Goal: Communication & Community: Answer question/provide support

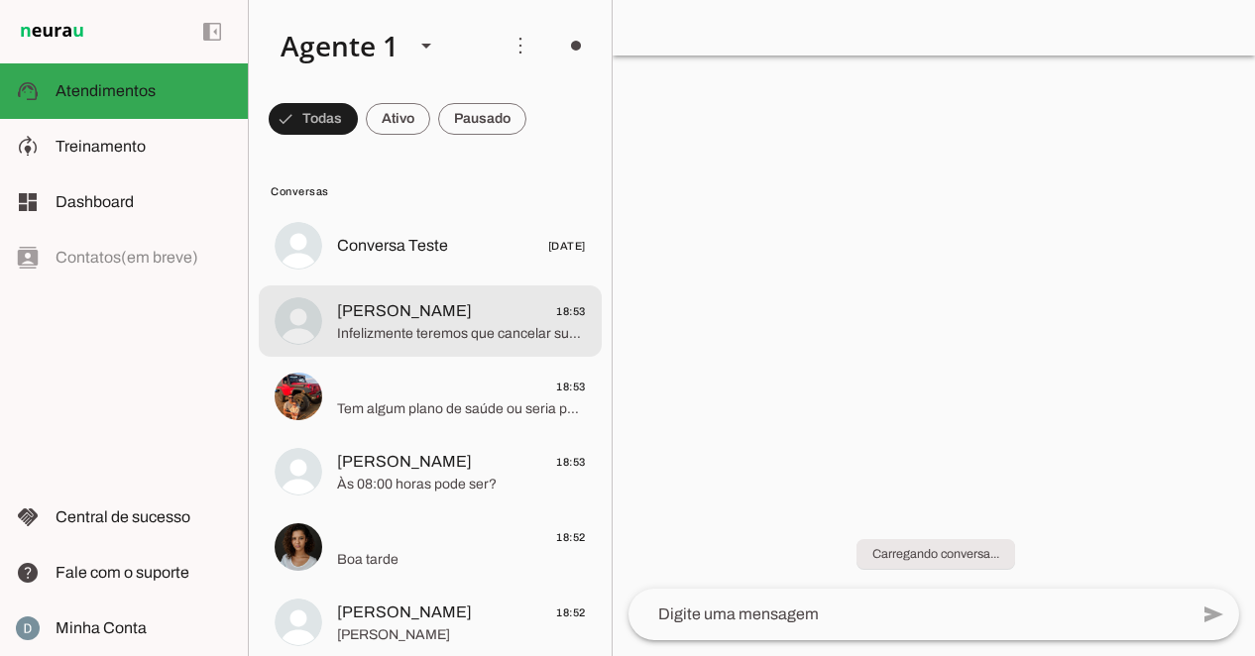
click at [352, 336] on span "Infelizmente teremos que cancelar sua consulta com o Dr. Marcelo Linhares (urol…" at bounding box center [461, 334] width 249 height 20
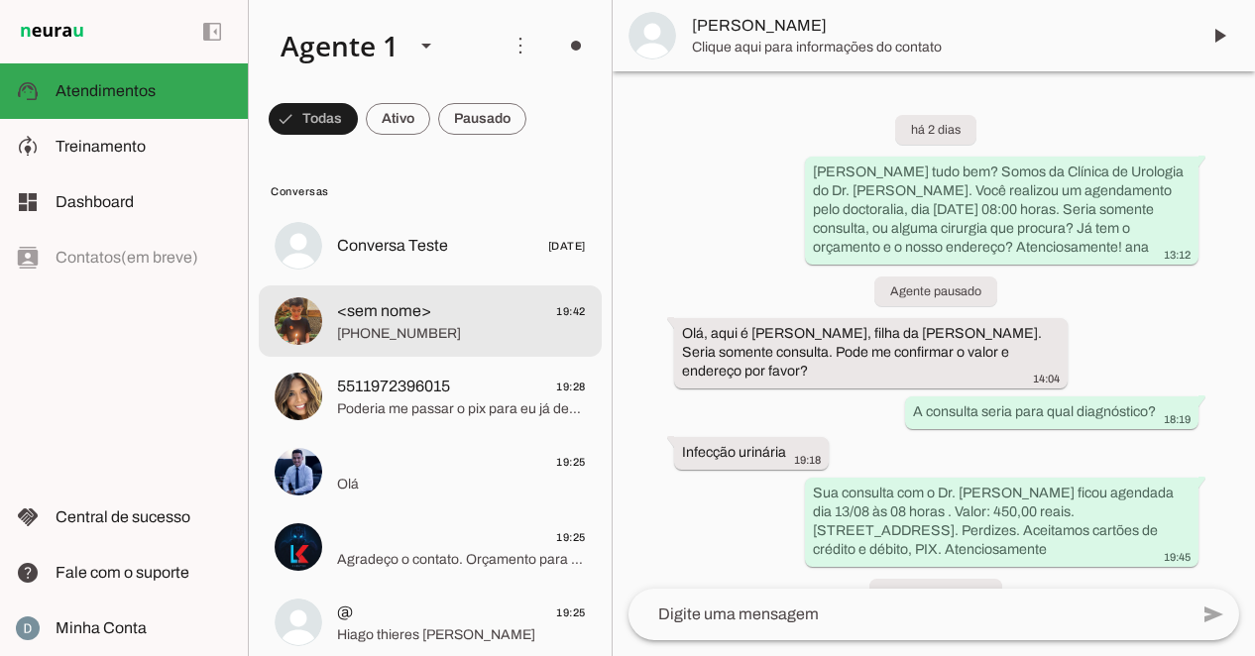
scroll to position [354, 0]
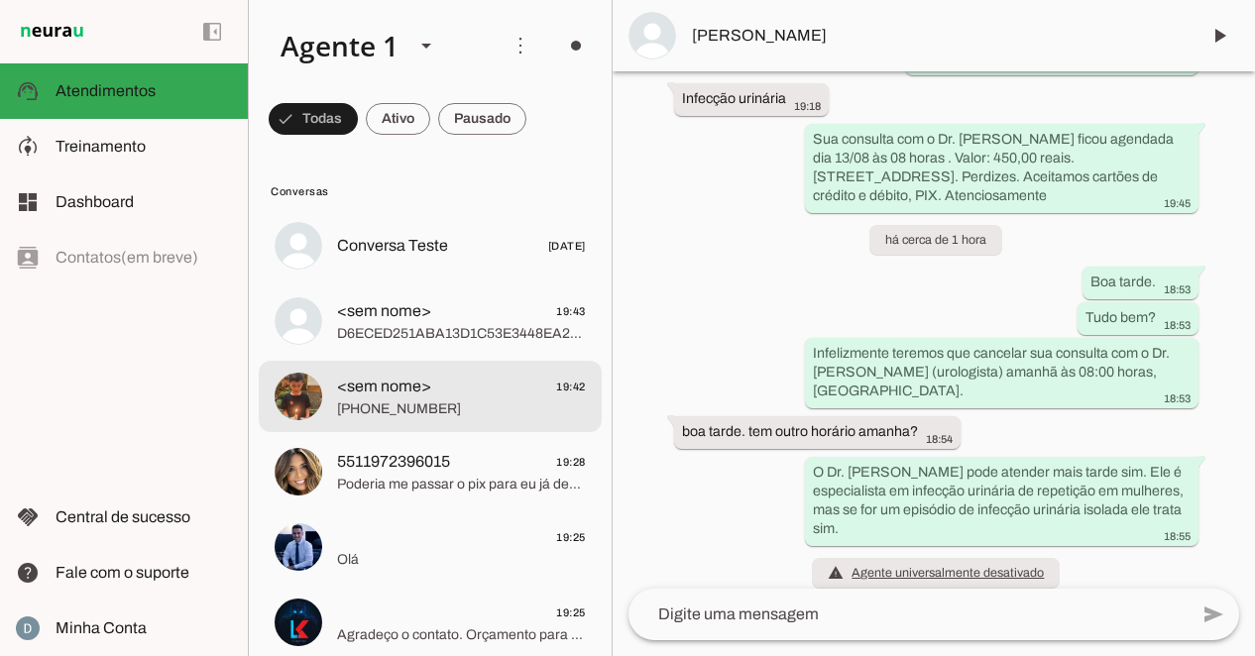
click at [356, 413] on span "[PHONE_NUMBER]" at bounding box center [461, 409] width 249 height 20
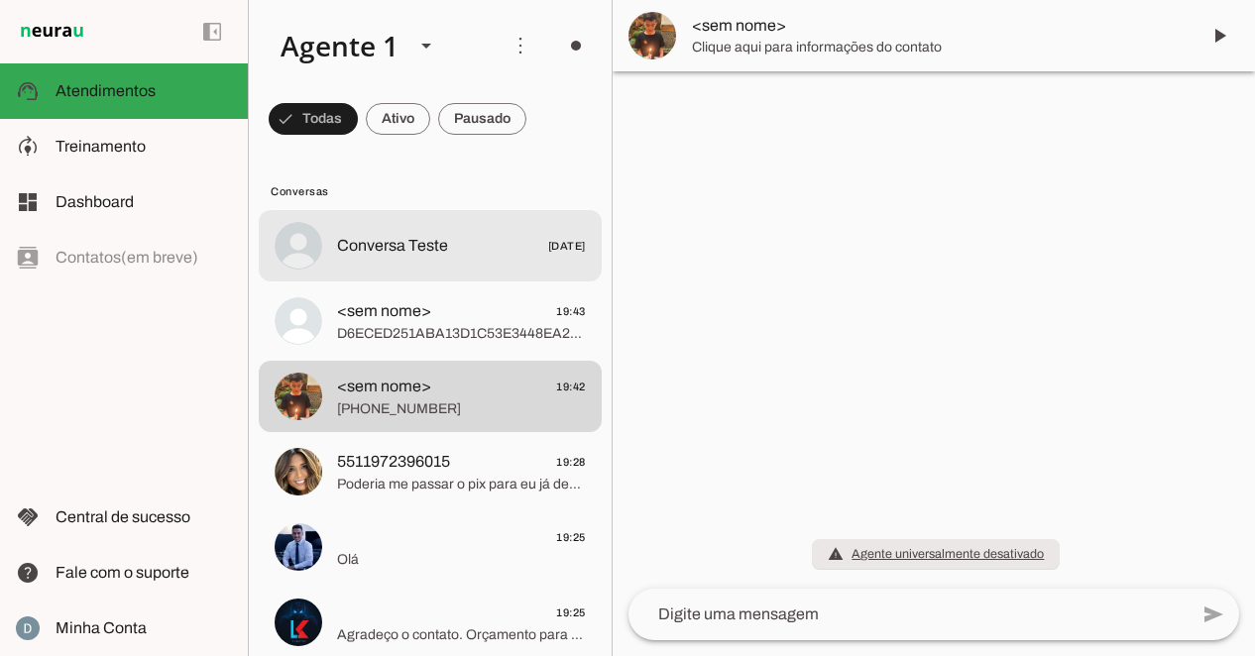
click at [422, 253] on span "Conversa Teste" at bounding box center [392, 246] width 111 height 24
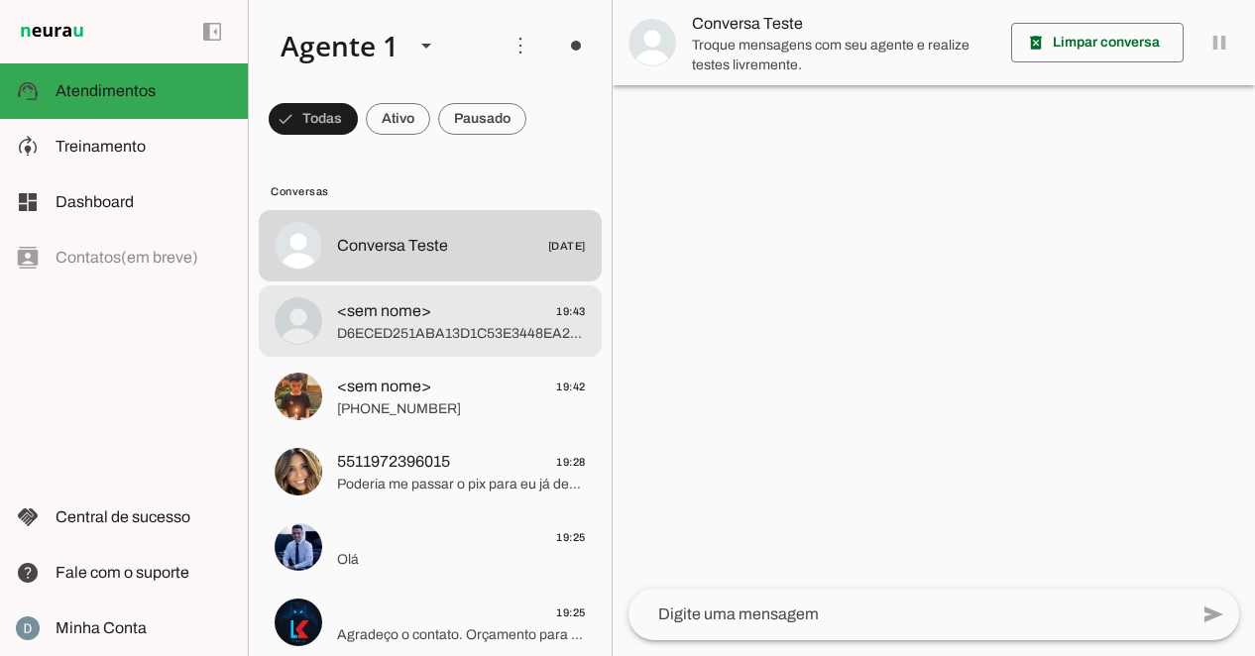
click at [513, 342] on span "D6ECED251ABA13D1C53E3448EA23DFB7" at bounding box center [461, 334] width 249 height 20
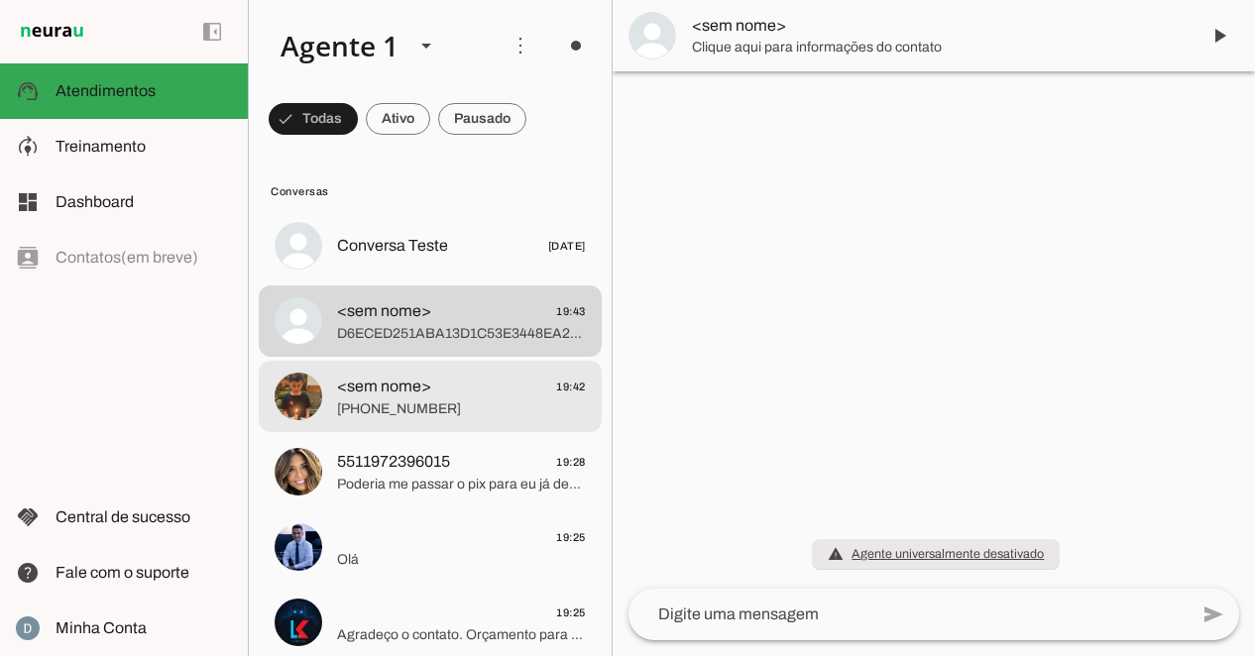
click at [491, 391] on span "<sem nome> 19:42" at bounding box center [461, 387] width 249 height 25
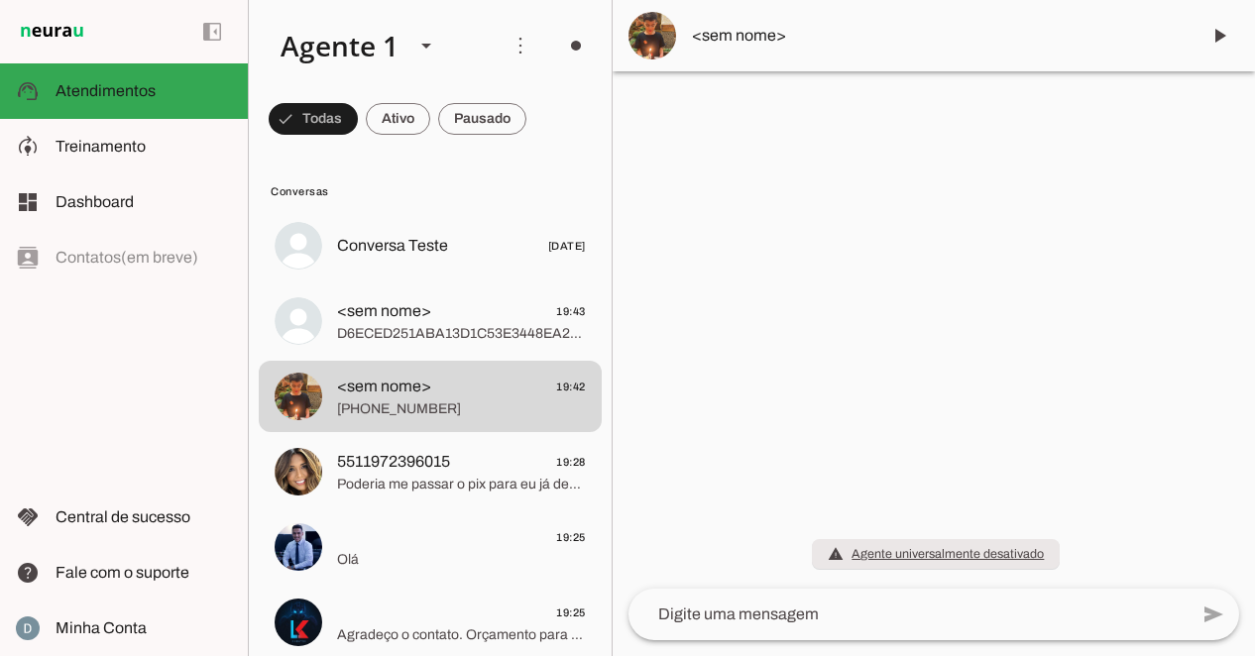
click at [991, 156] on div at bounding box center [933, 328] width 642 height 656
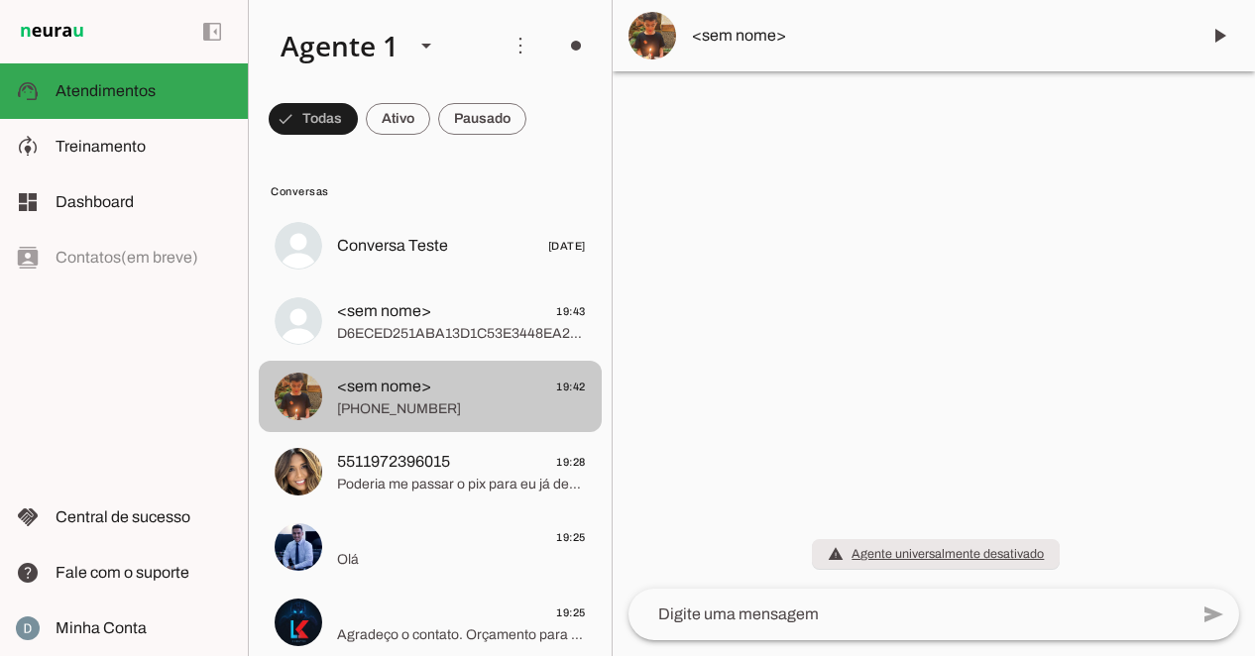
click at [508, 388] on span "<sem nome> 19:42" at bounding box center [461, 387] width 249 height 25
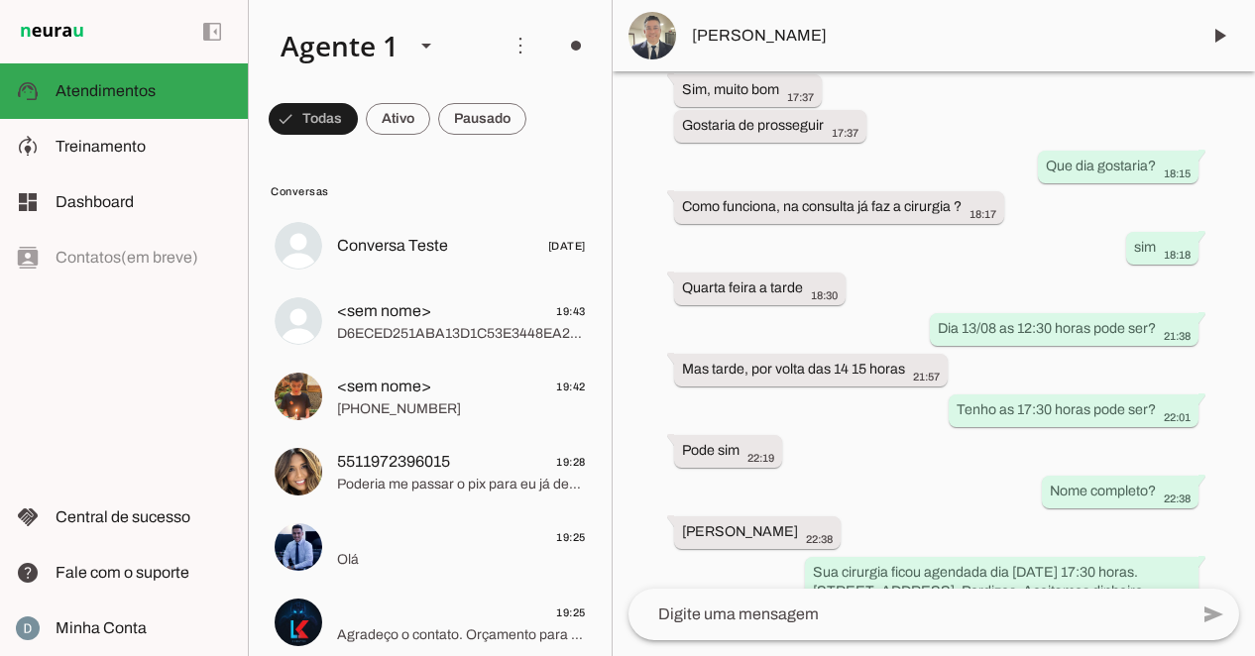
scroll to position [1030, 0]
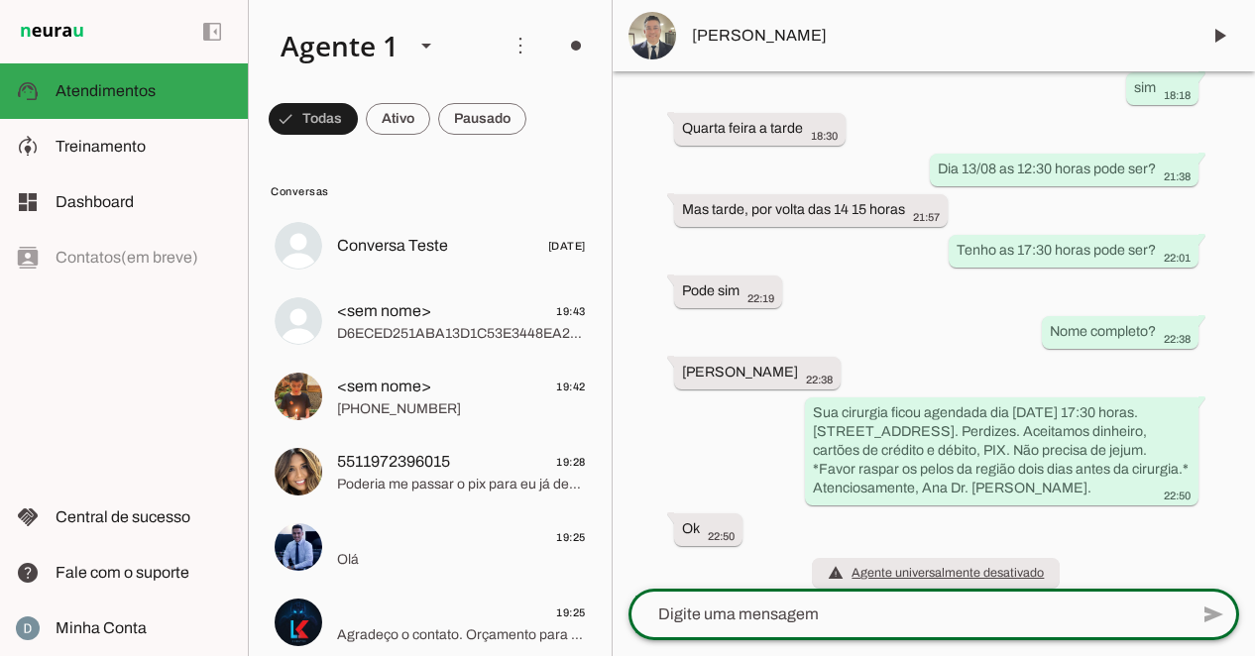
click at [756, 603] on textarea at bounding box center [907, 614] width 559 height 24
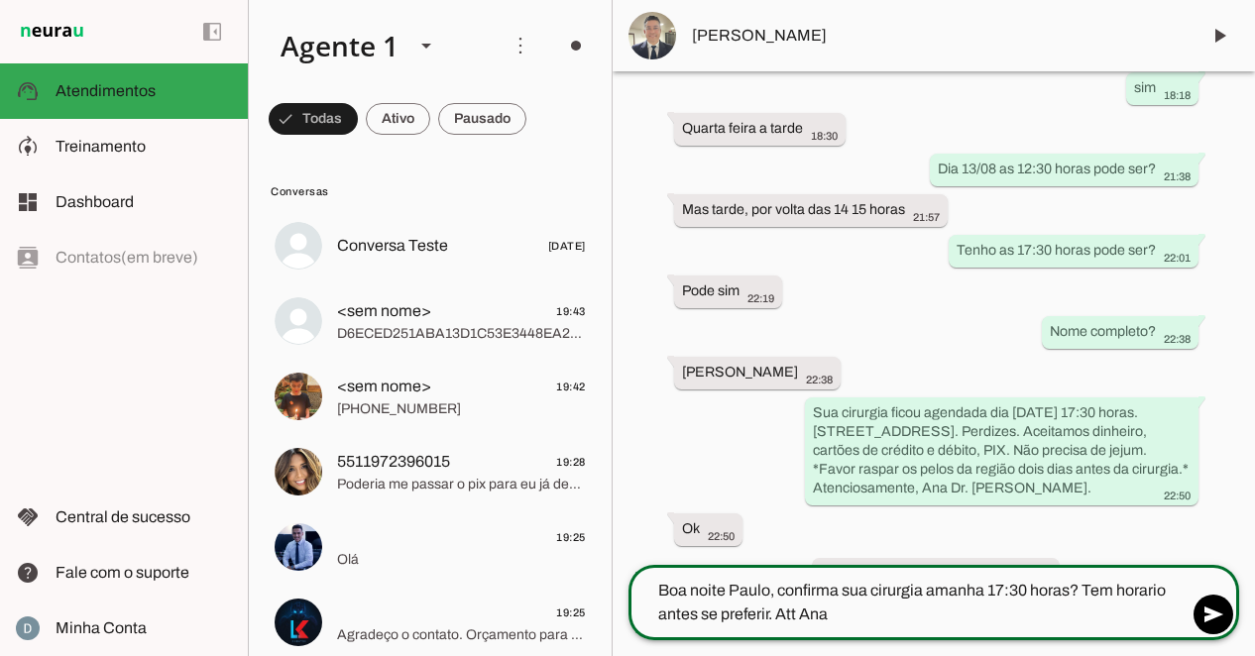
type textarea "Boa noite Paulo, confirma sua cirurgia amanha 17:30 horas? Tem horario antes se…"
type md-outlined-text-field "Boa noite Paulo, confirma sua cirurgia amanha 17:30 horas? Tem horario antes se…"
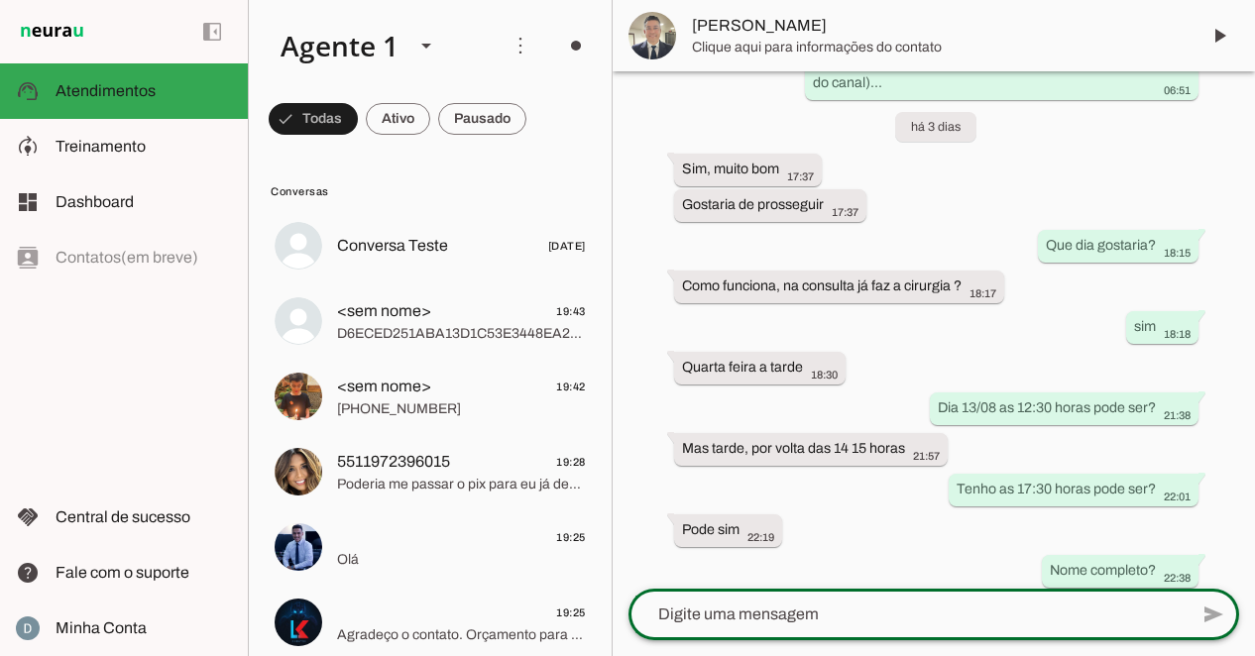
scroll to position [1135, 0]
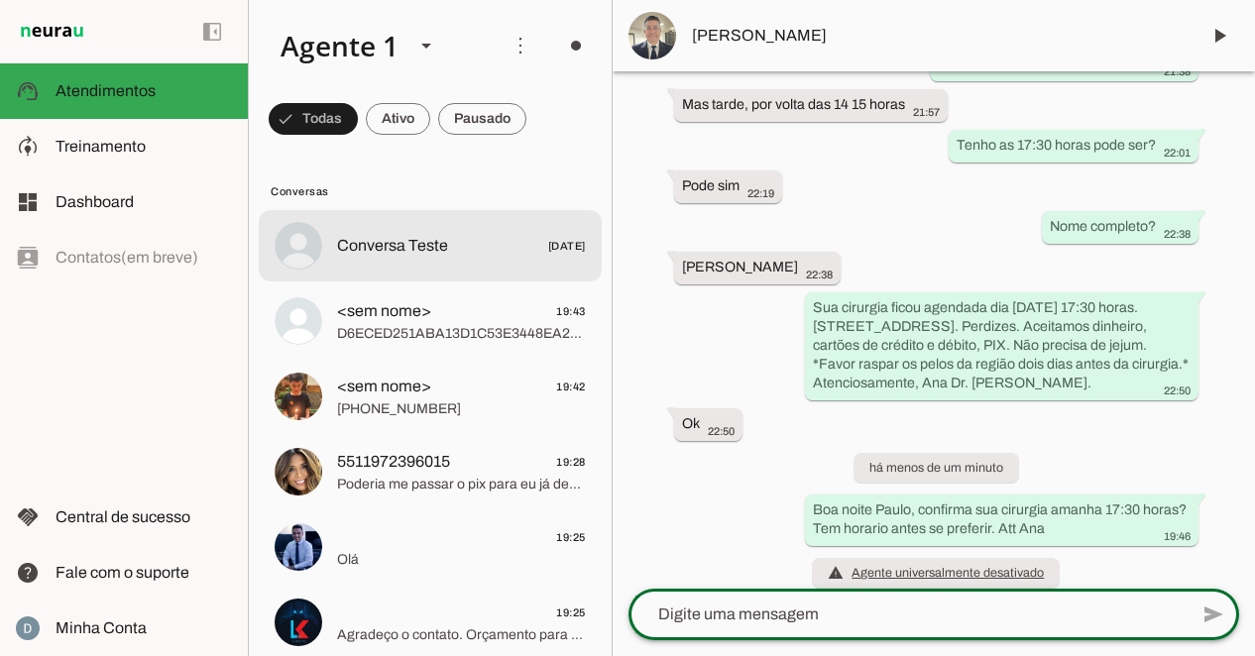
click at [381, 242] on span "Conversa Teste" at bounding box center [392, 246] width 111 height 24
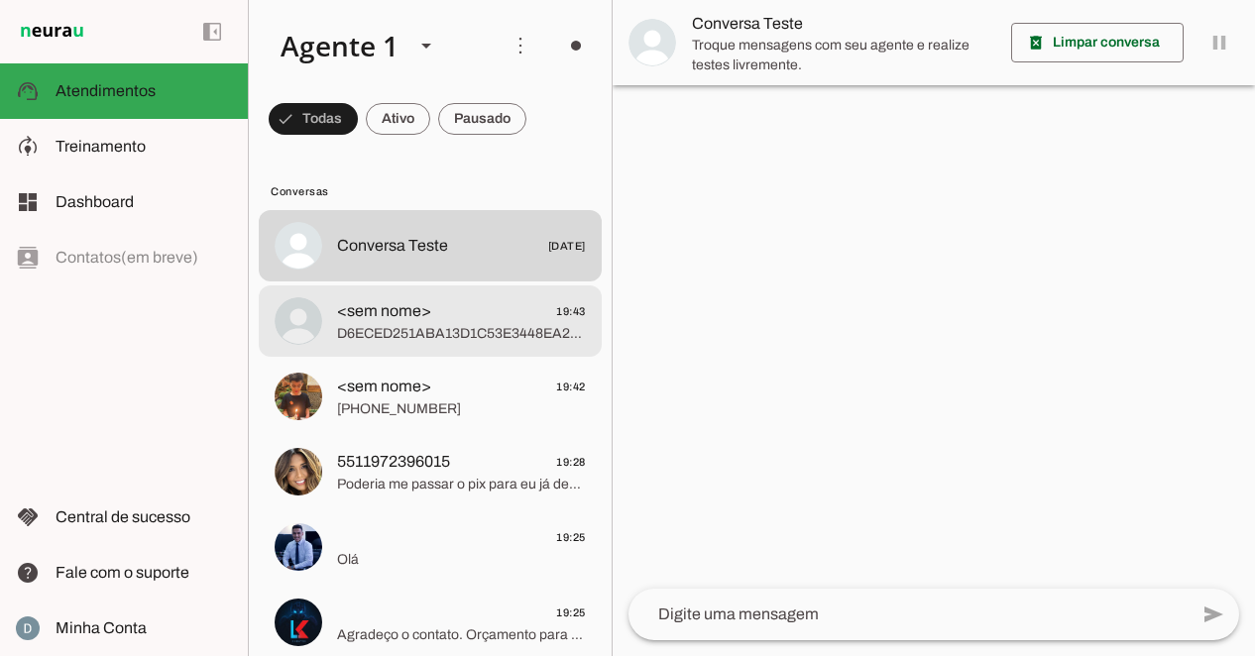
click at [398, 317] on span "<sem nome>" at bounding box center [384, 311] width 94 height 24
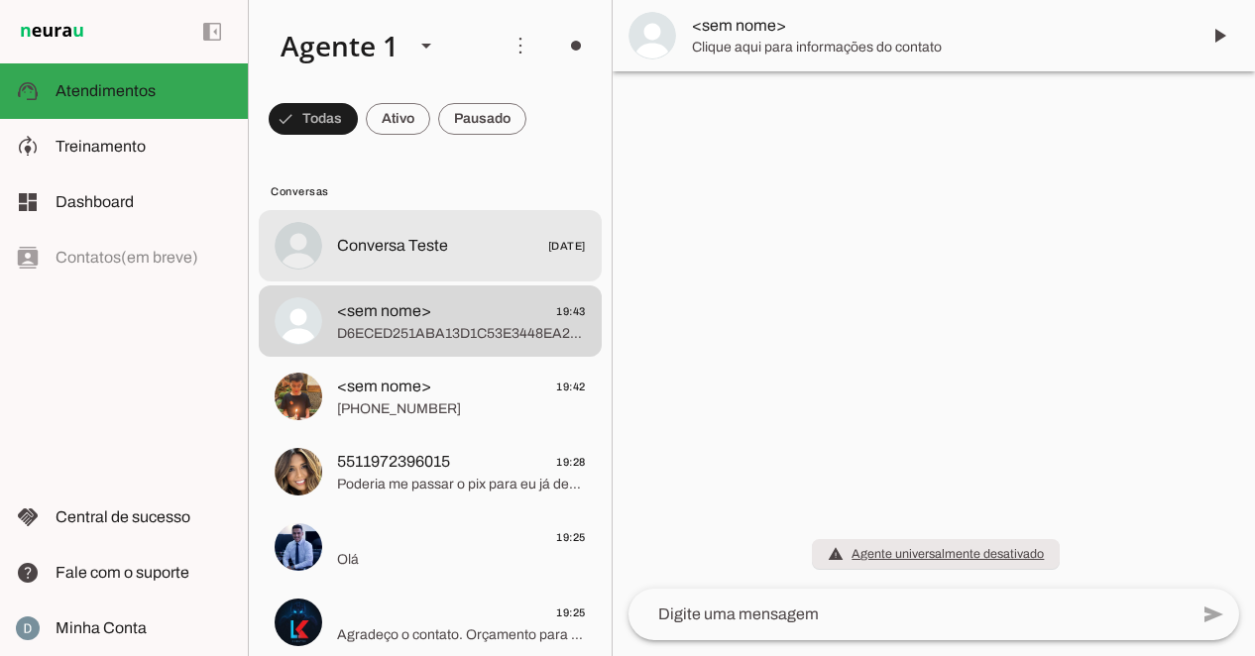
click at [402, 251] on span "Conversa Teste" at bounding box center [392, 246] width 111 height 24
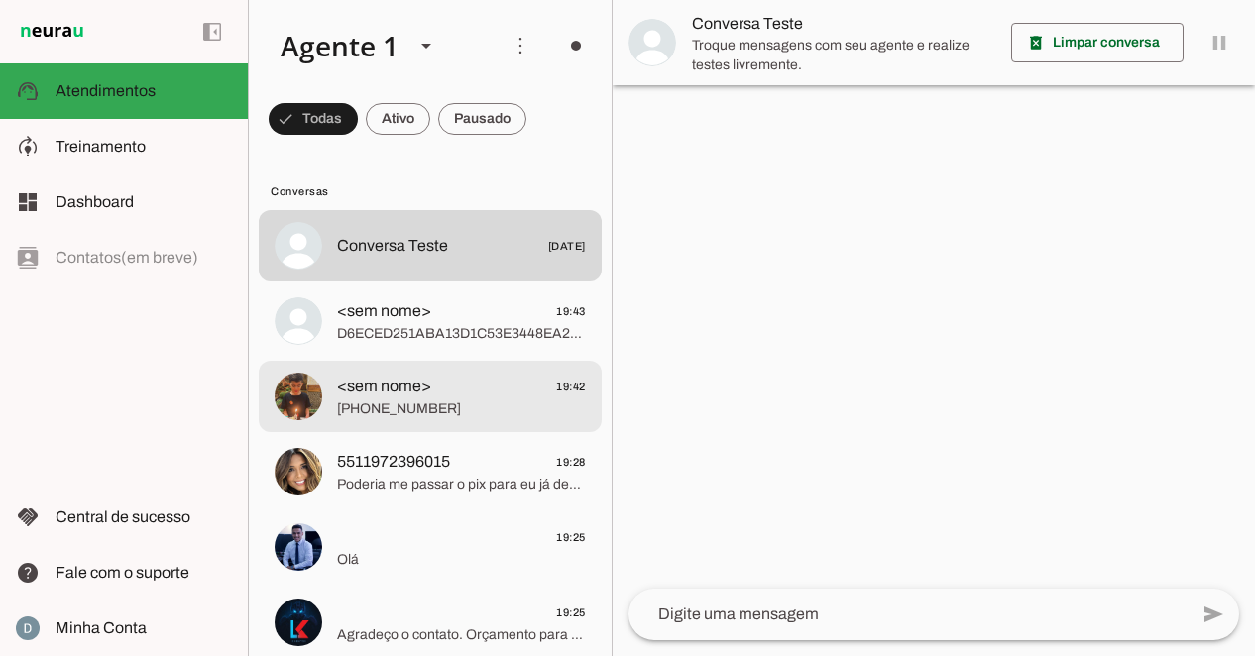
click at [370, 389] on span "<sem nome>" at bounding box center [384, 387] width 94 height 24
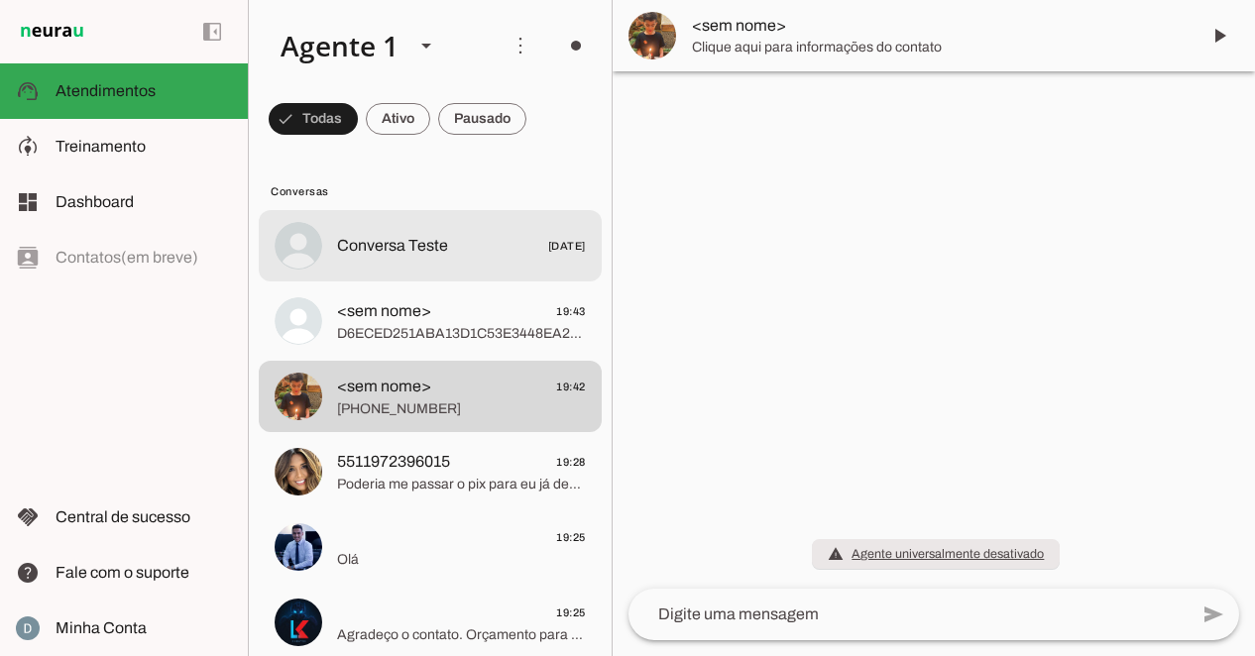
click at [407, 244] on span "Conversa Teste" at bounding box center [392, 246] width 111 height 24
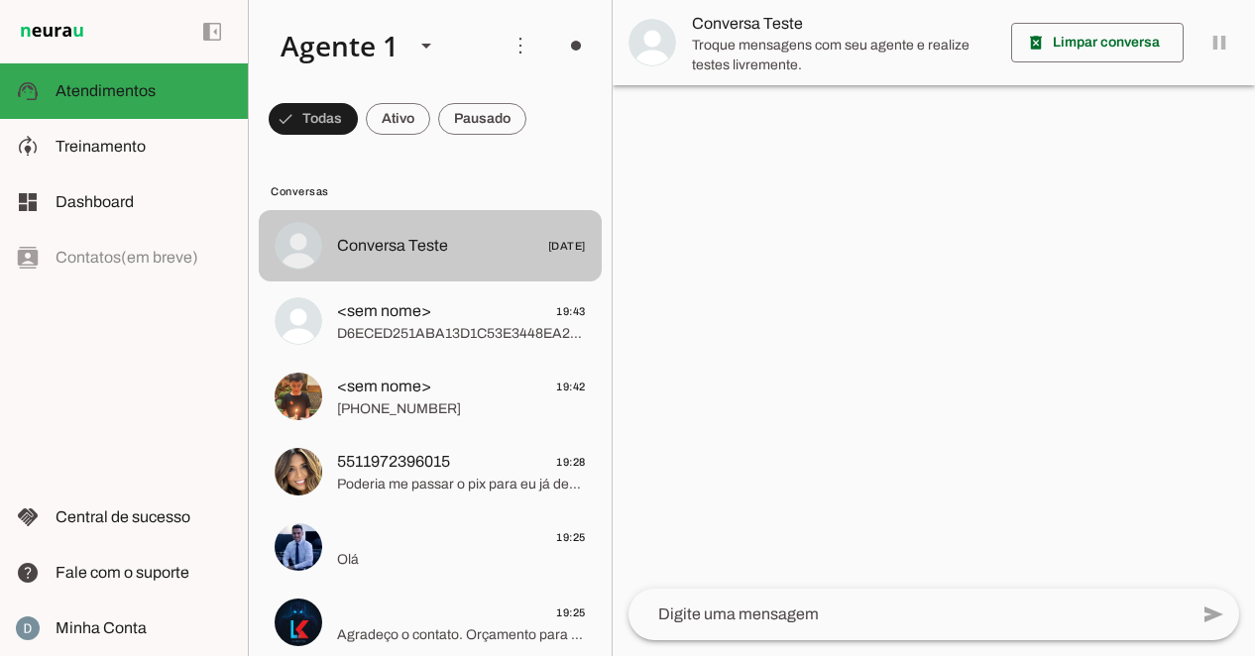
click at [491, 266] on md-item "Conversa Teste [DATE]" at bounding box center [430, 245] width 343 height 71
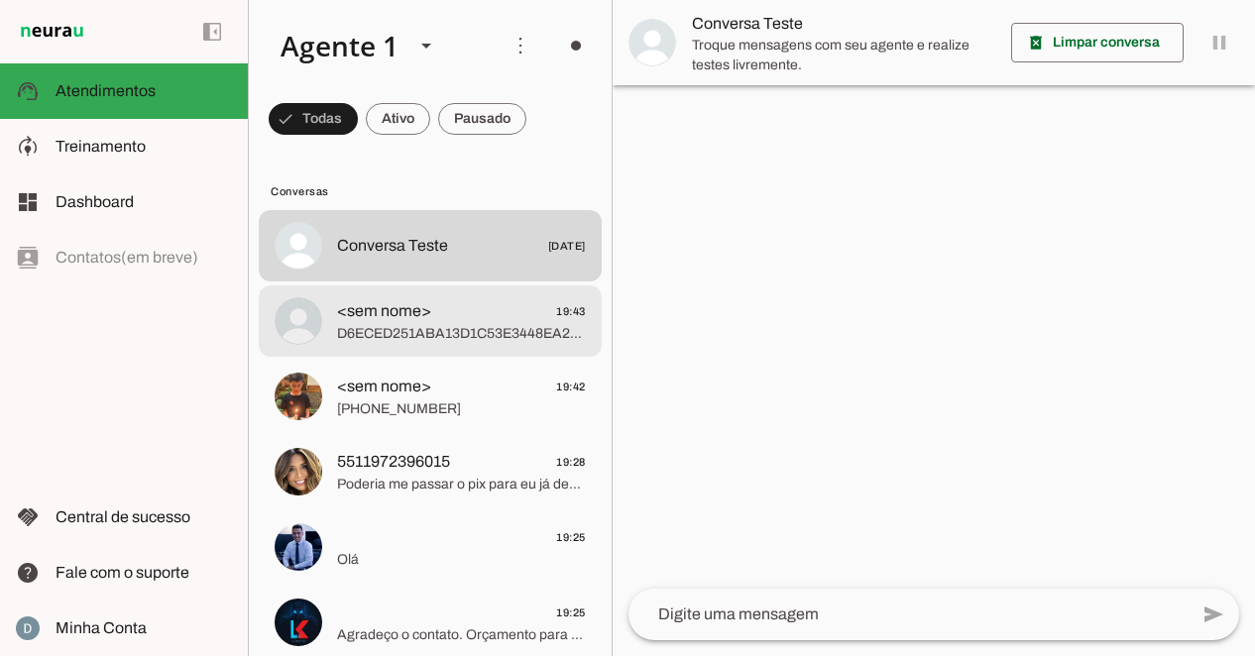
click at [480, 317] on span "<sem nome> 19:43" at bounding box center [461, 311] width 249 height 25
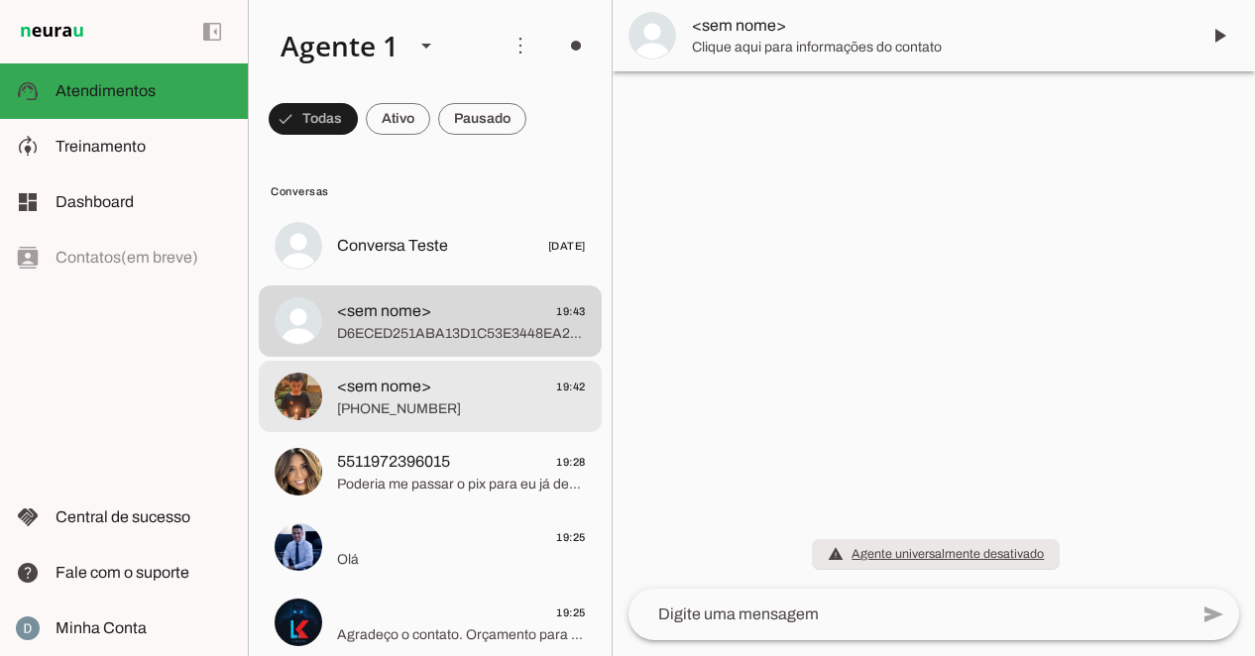
click at [438, 394] on span "<sem nome> 19:42" at bounding box center [461, 387] width 249 height 25
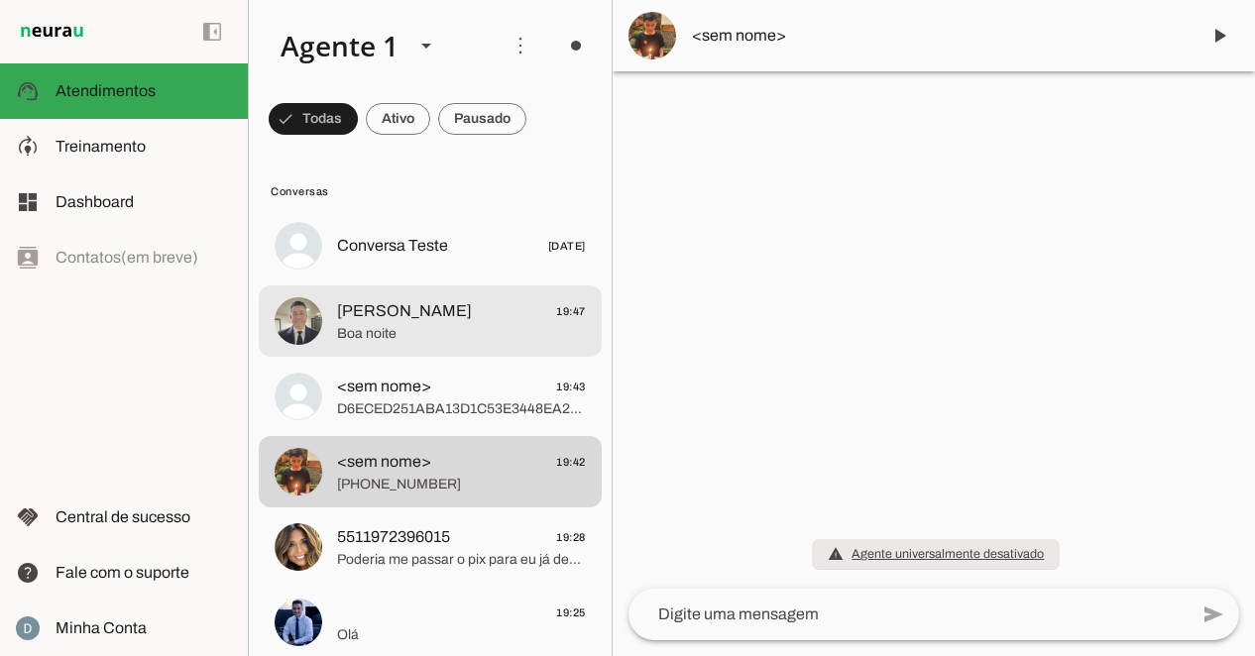
click at [464, 327] on span "Boa noite" at bounding box center [461, 334] width 249 height 20
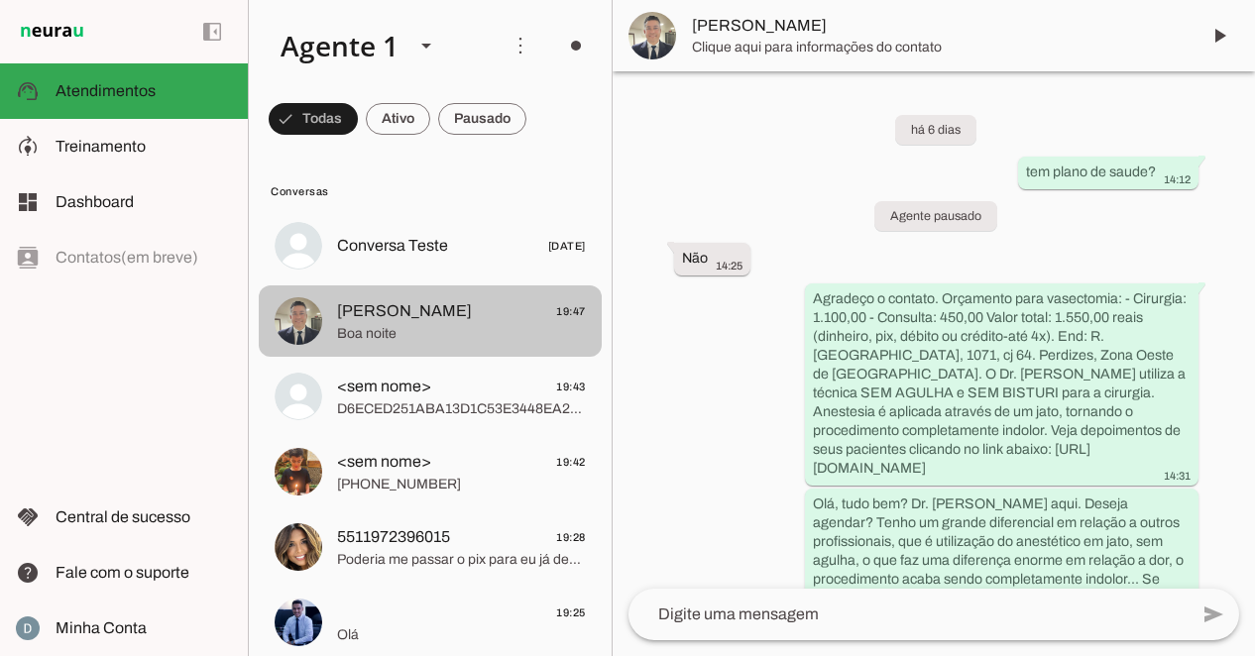
scroll to position [1175, 0]
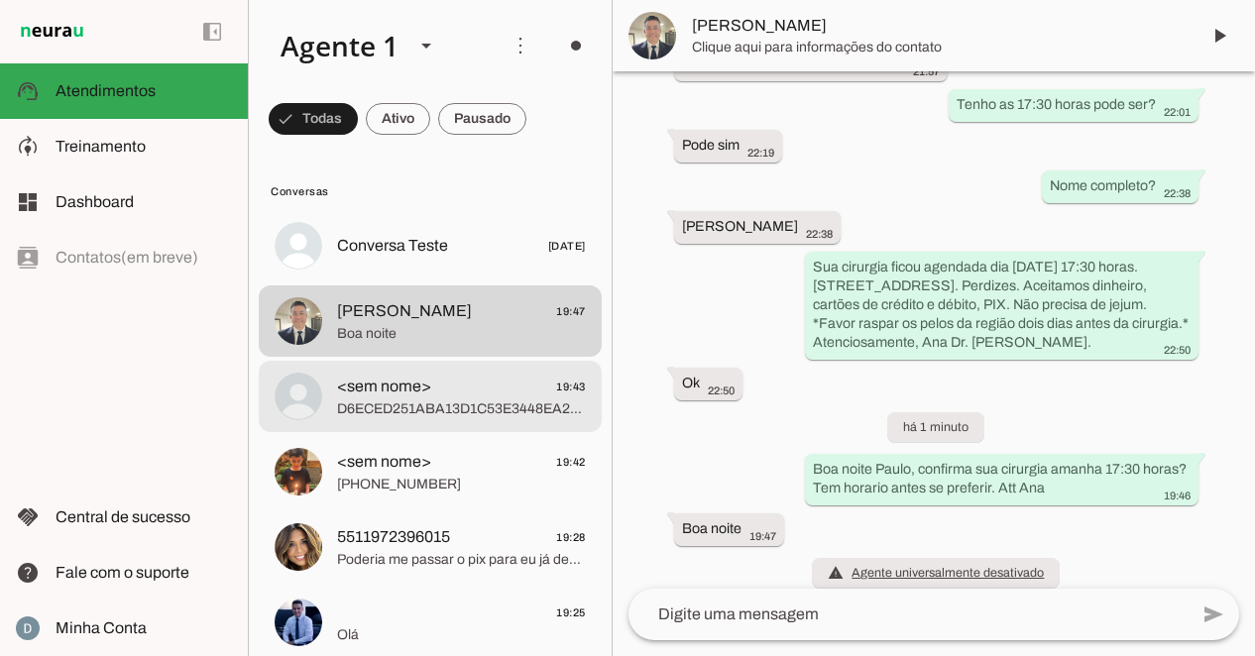
click at [382, 384] on span "<sem nome>" at bounding box center [384, 387] width 94 height 24
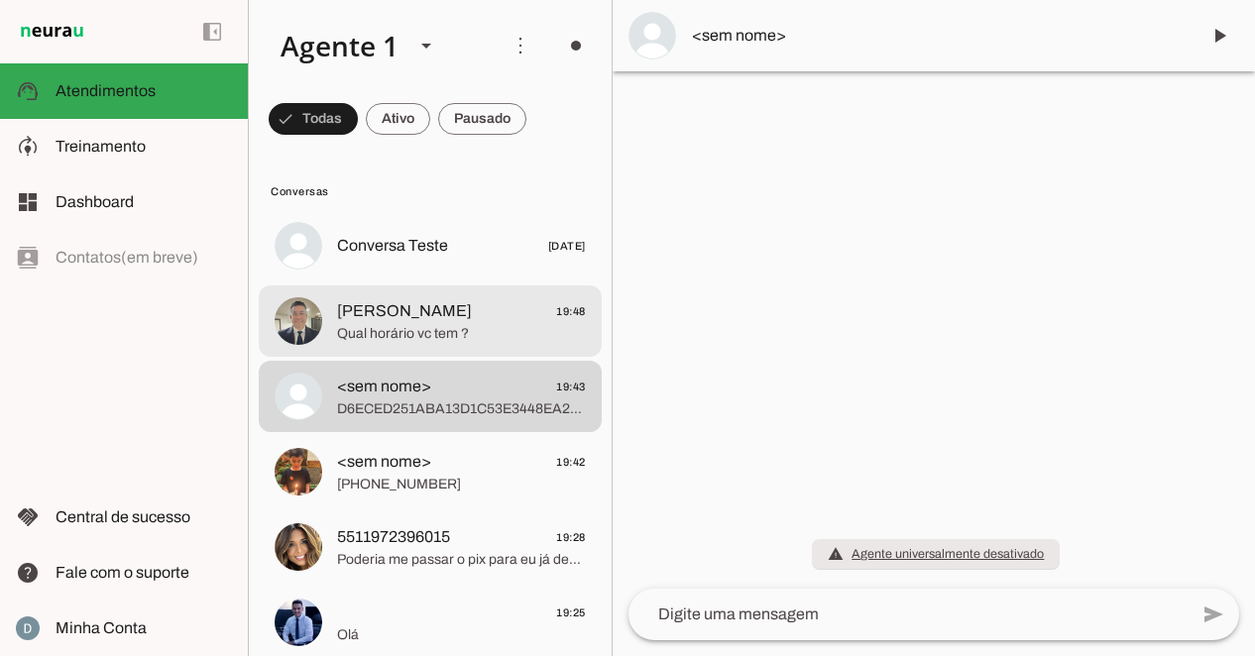
click at [378, 324] on span "Qual horário vc tem ?" at bounding box center [461, 334] width 249 height 20
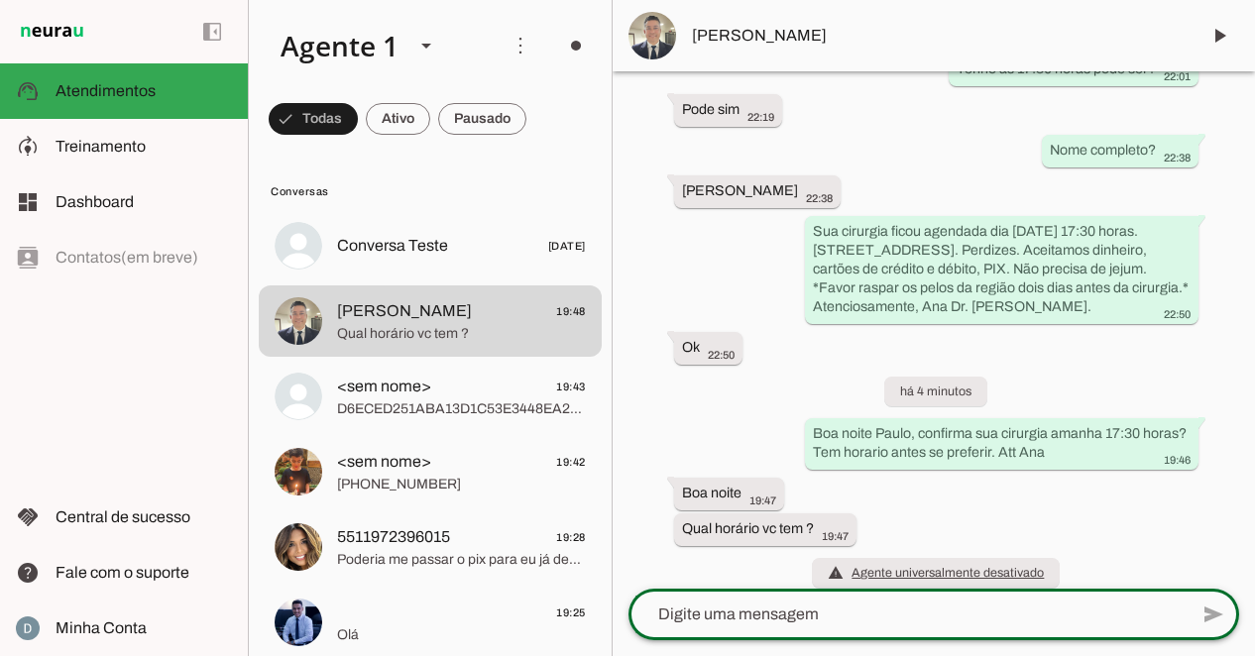
click at [737, 614] on textarea at bounding box center [907, 614] width 559 height 24
type textarea "12:10 ou 12:40"
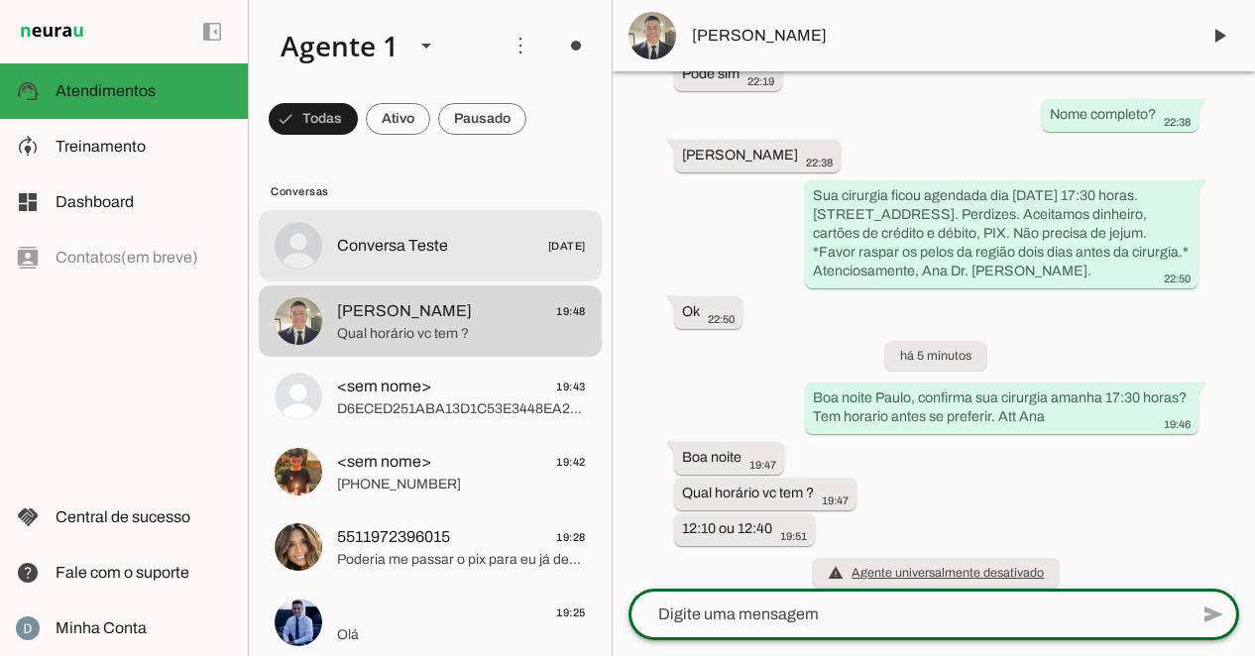
click at [366, 232] on div at bounding box center [461, 246] width 249 height 29
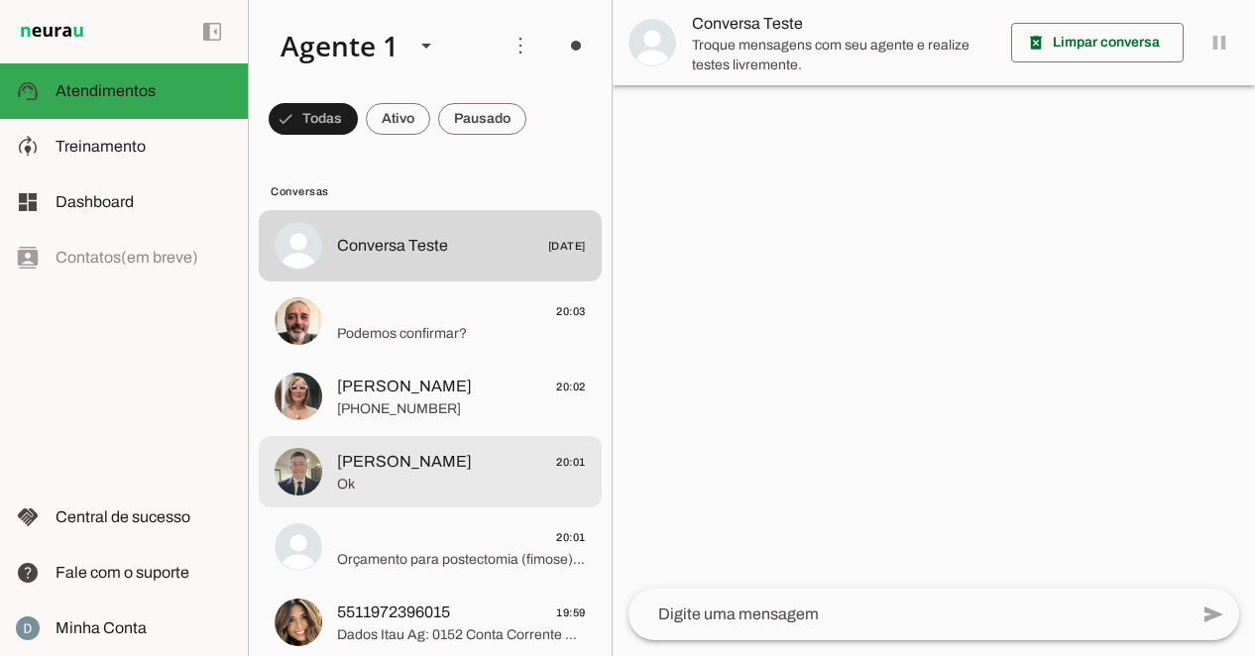
click at [454, 487] on span "Ok" at bounding box center [461, 485] width 249 height 20
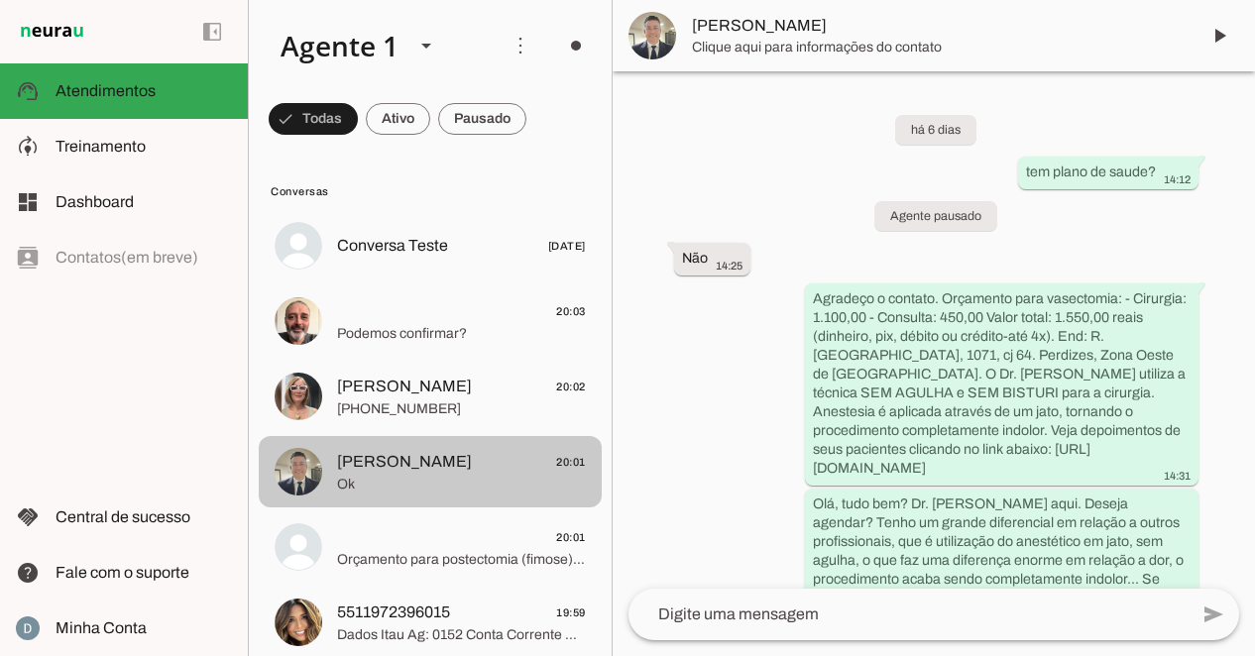
scroll to position [1404, 0]
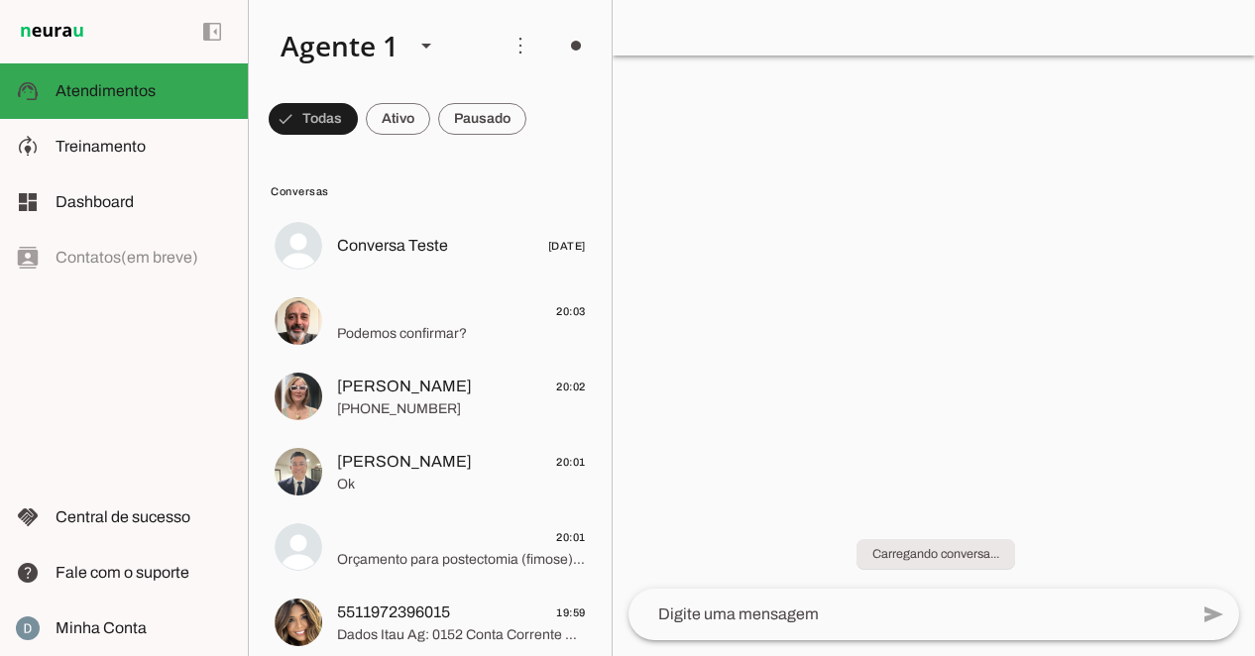
click at [837, 304] on div at bounding box center [933, 328] width 642 height 656
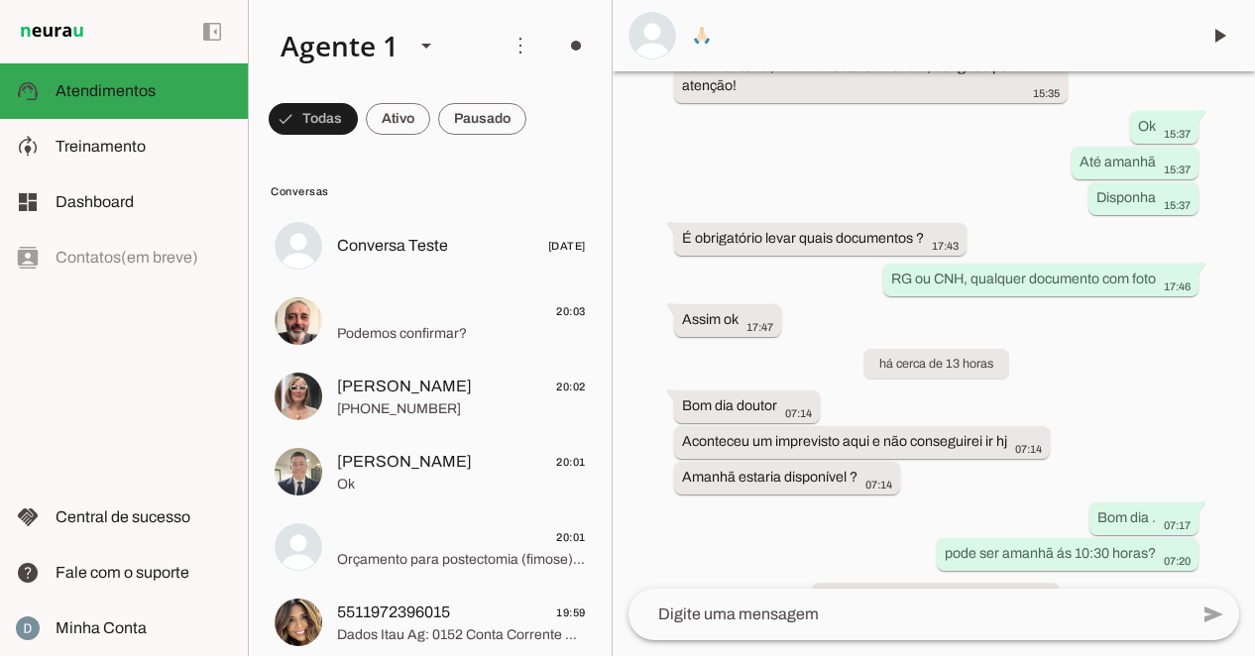
scroll to position [1342, 0]
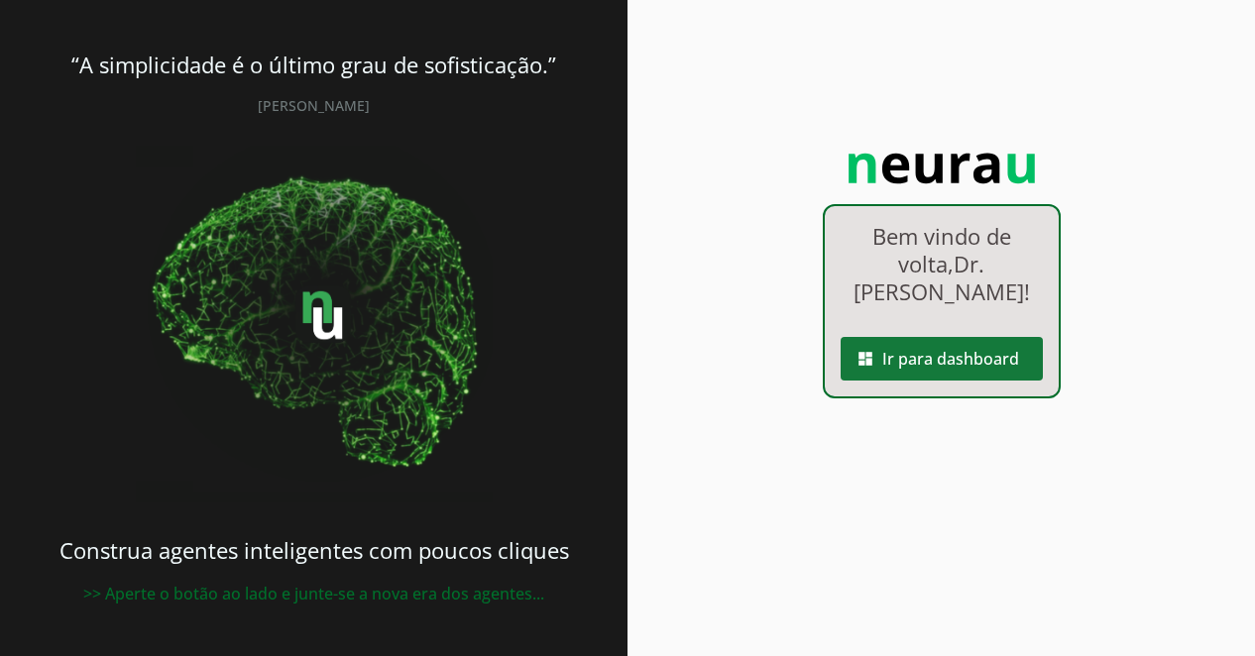
click at [923, 364] on span at bounding box center [941, 359] width 202 height 48
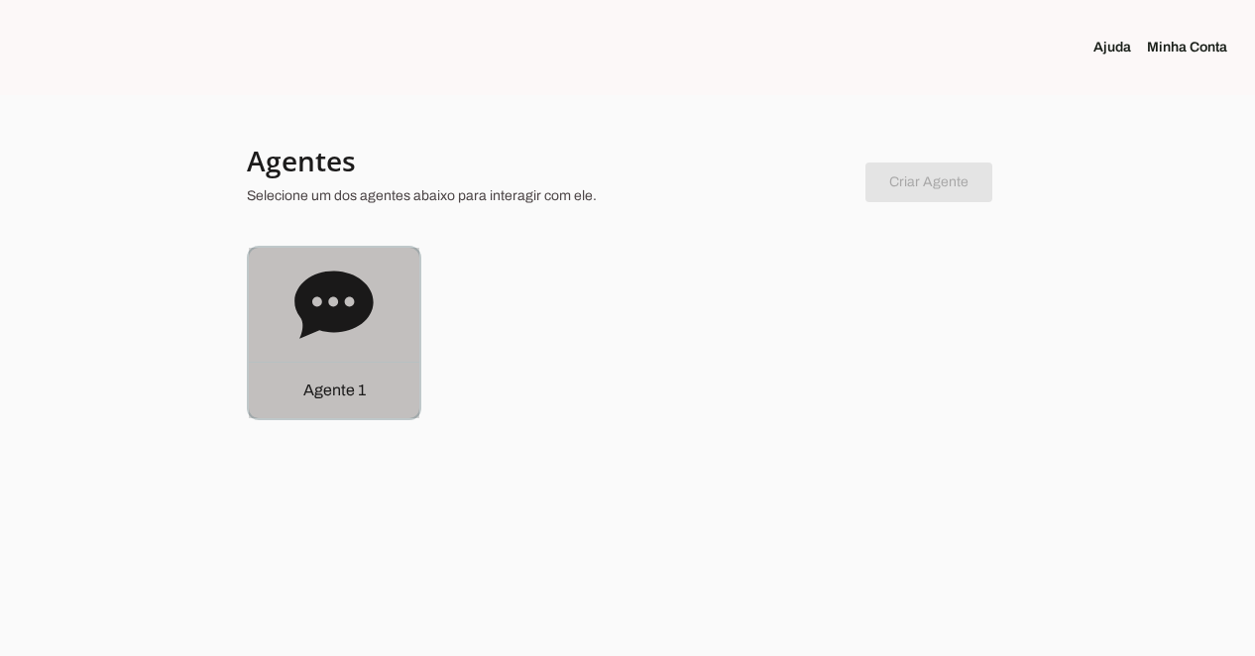
click at [326, 398] on p "Agente 1" at bounding box center [334, 391] width 62 height 24
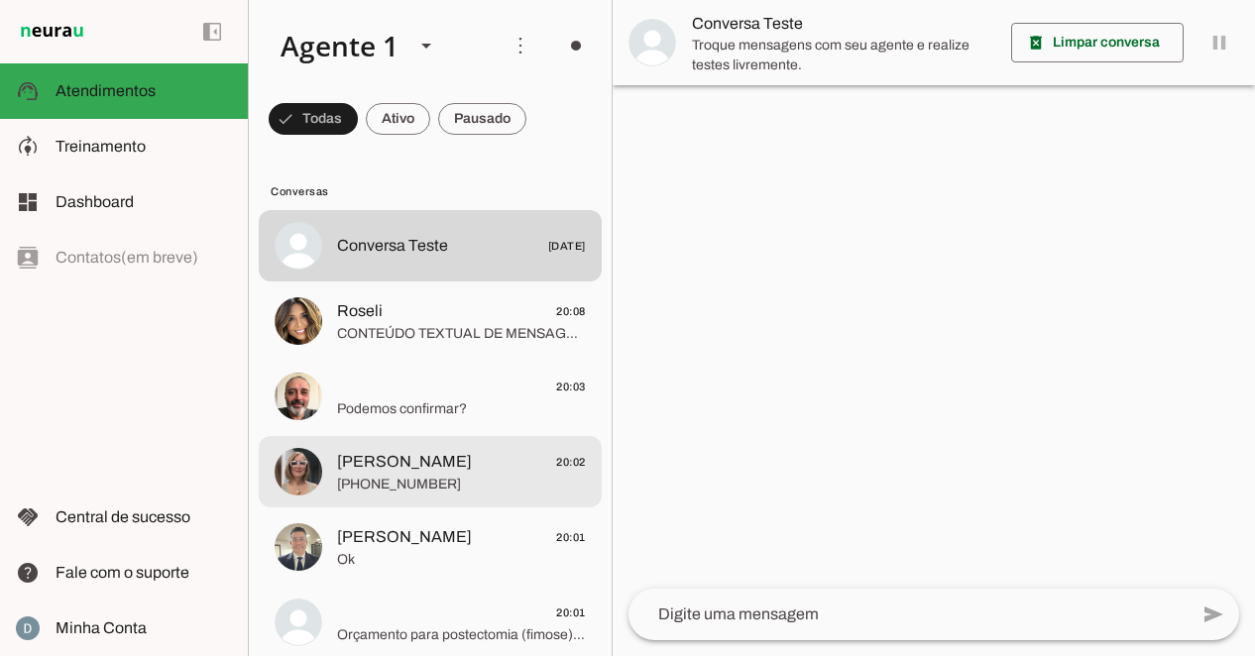
click at [373, 475] on span "[PHONE_NUMBER]" at bounding box center [461, 485] width 249 height 20
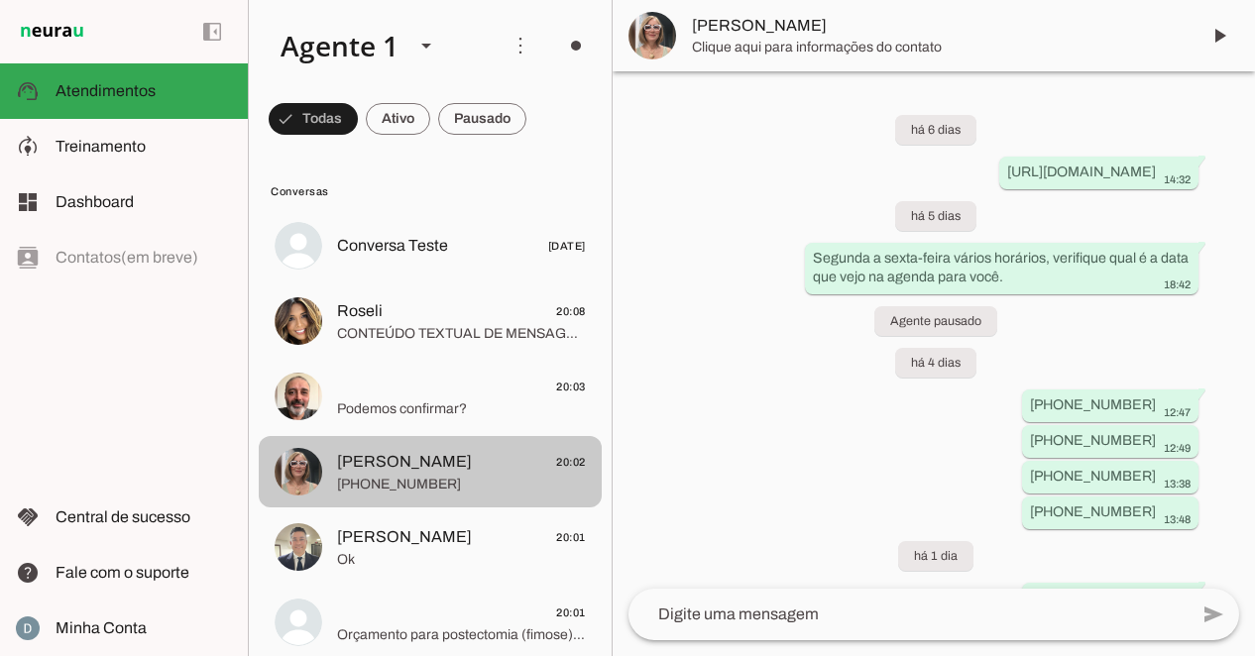
scroll to position [419, 0]
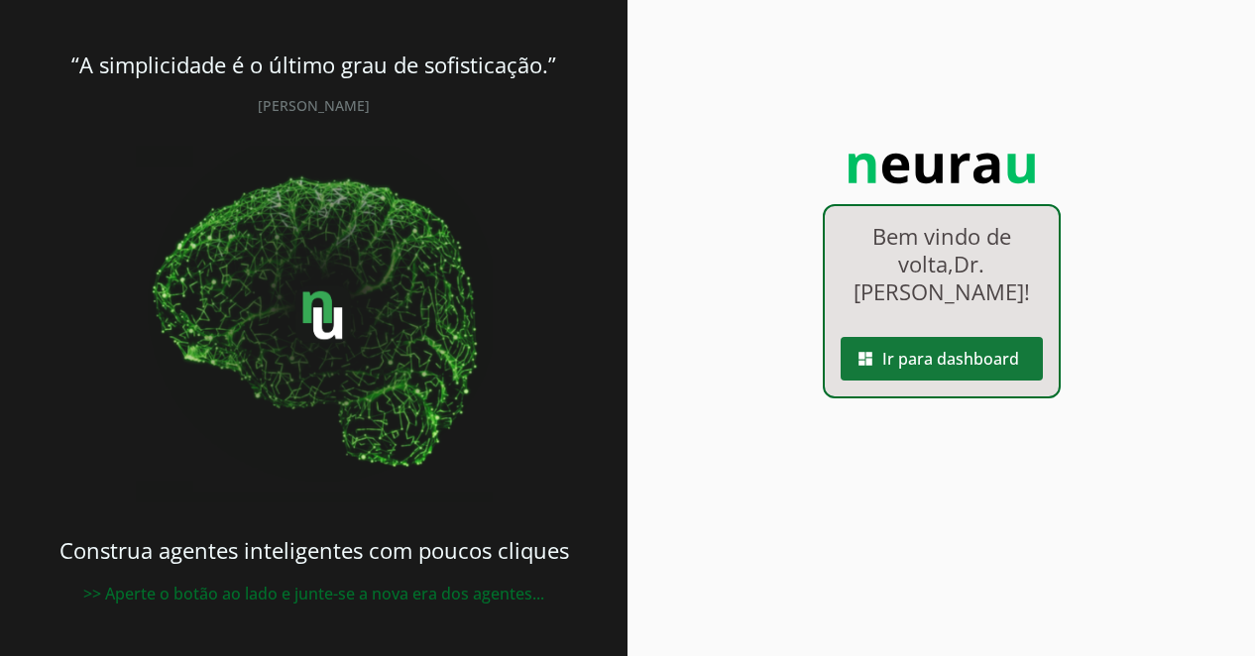
click at [893, 363] on span at bounding box center [941, 359] width 202 height 48
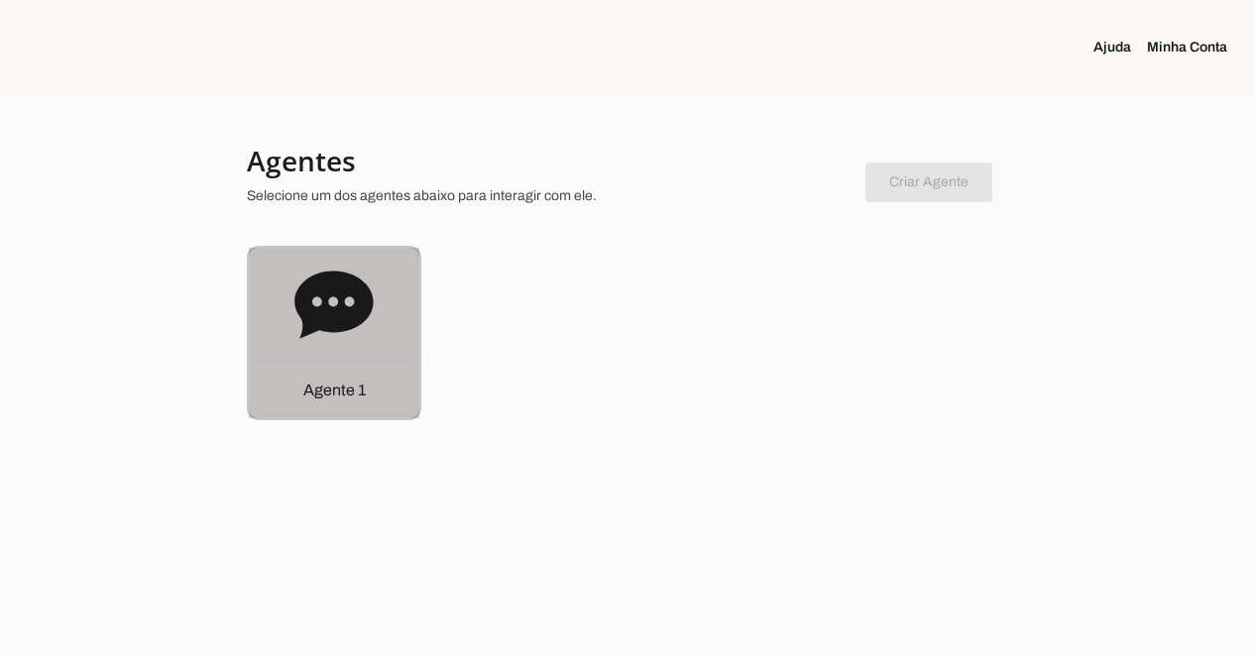
click at [312, 390] on p "Agente 1" at bounding box center [334, 391] width 62 height 24
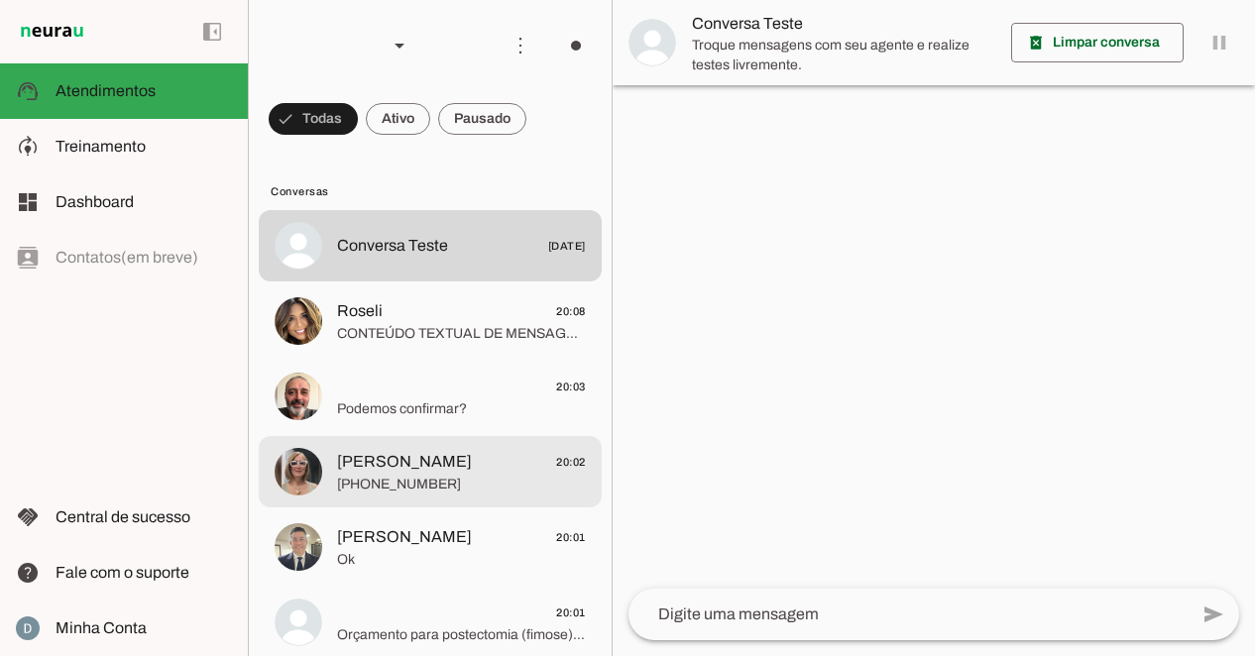
click at [402, 452] on span "[PERSON_NAME]" at bounding box center [404, 462] width 135 height 24
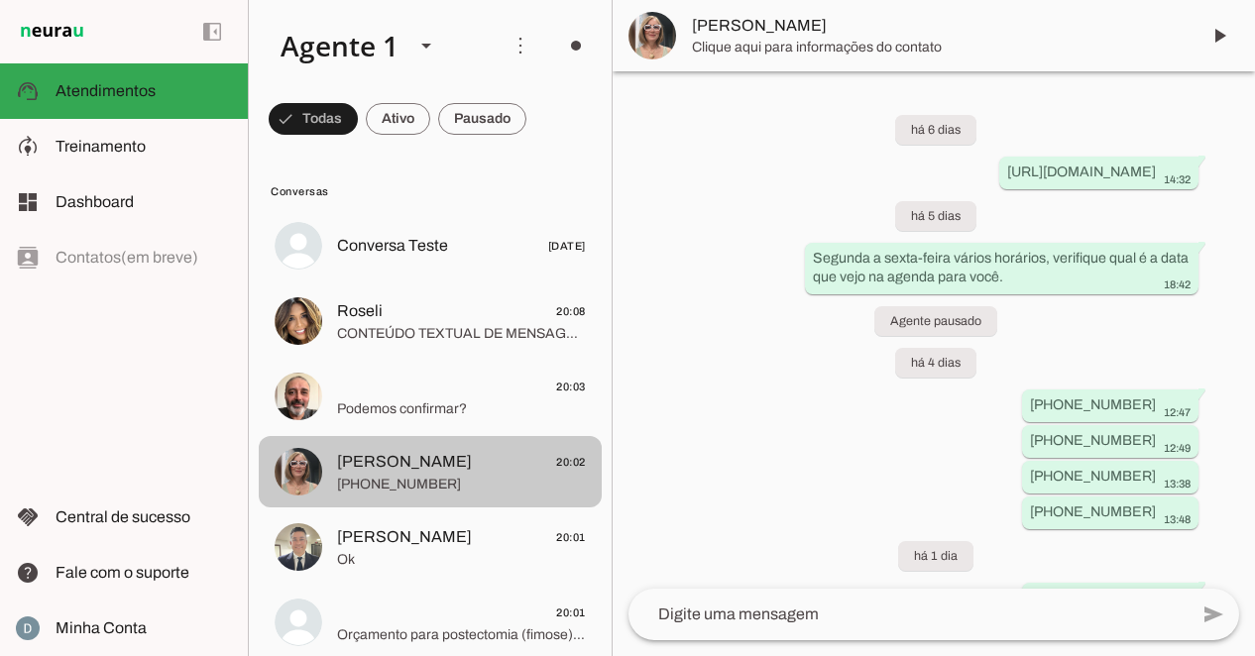
scroll to position [419, 0]
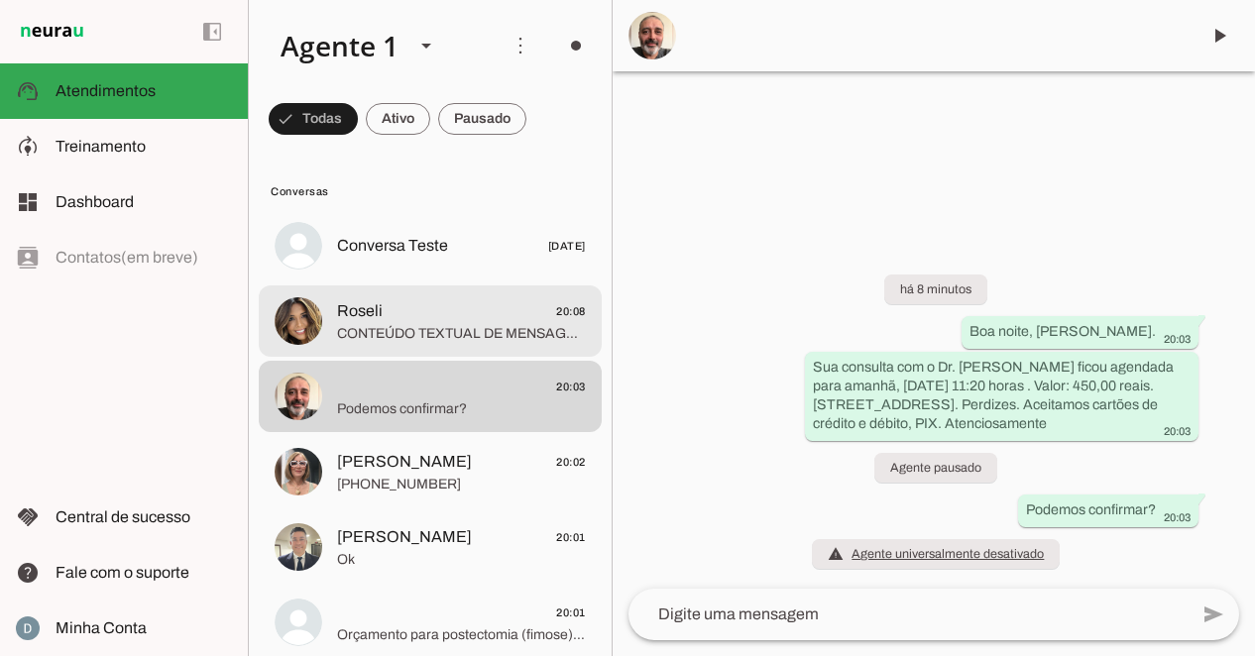
click at [355, 317] on span "Roseli" at bounding box center [360, 311] width 46 height 24
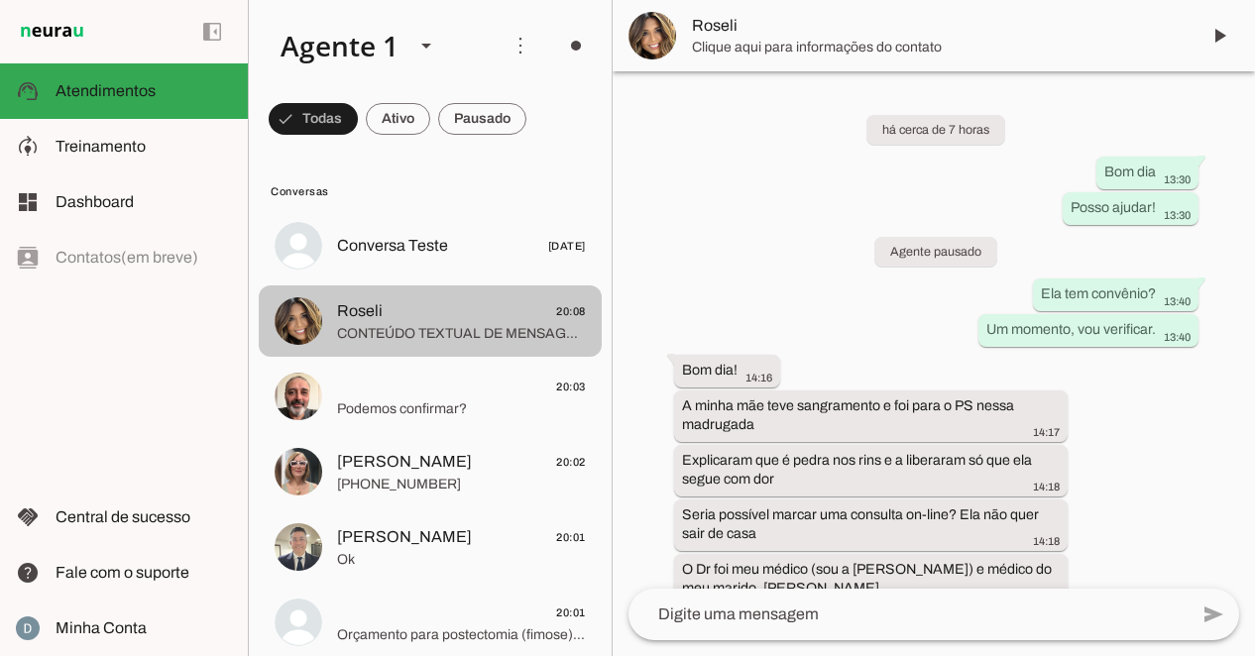
scroll to position [1375, 0]
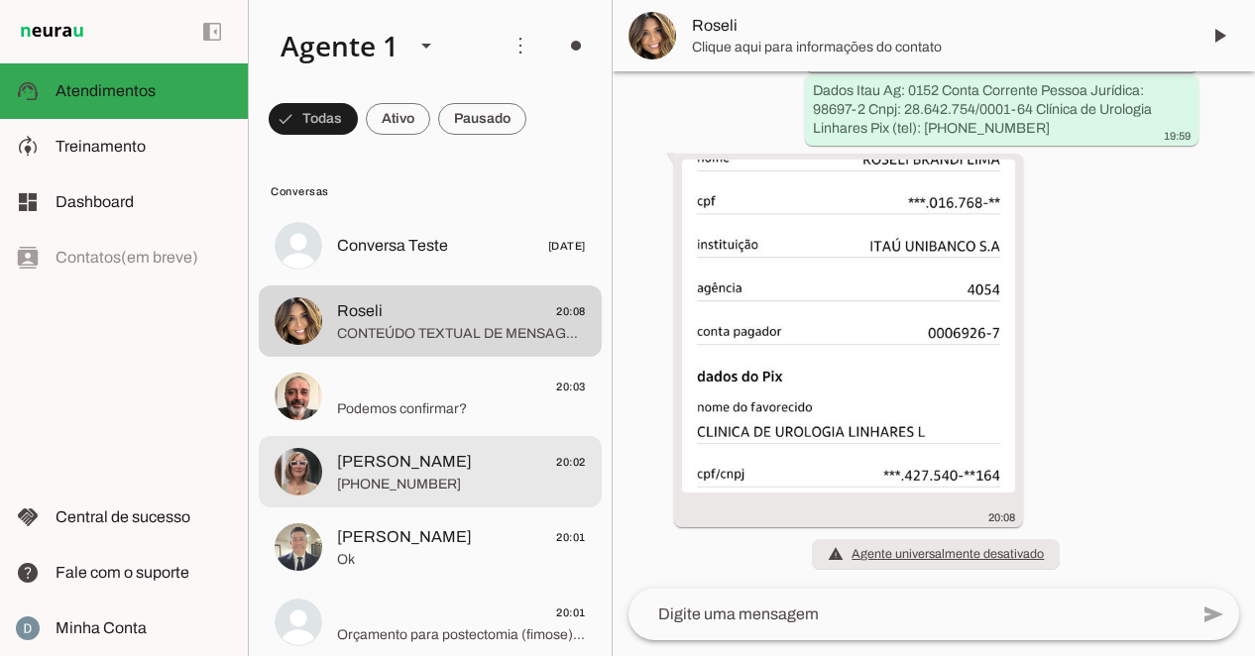
click at [361, 480] on span "[PHONE_NUMBER]" at bounding box center [461, 485] width 249 height 20
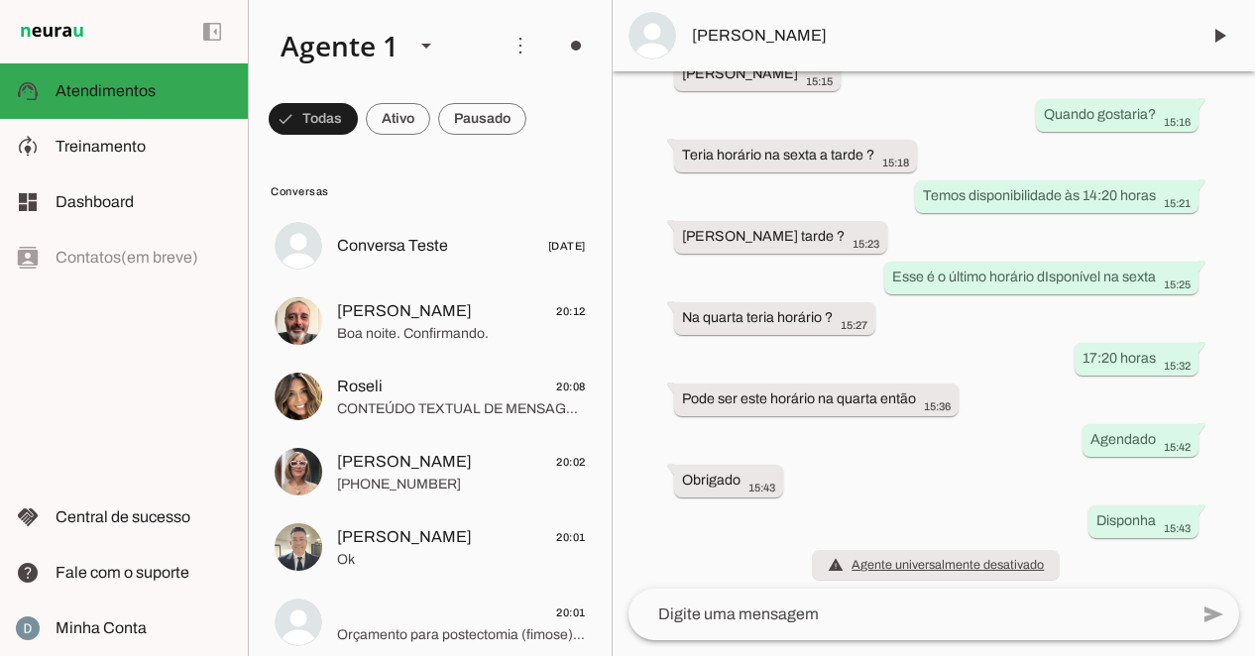
scroll to position [393, 0]
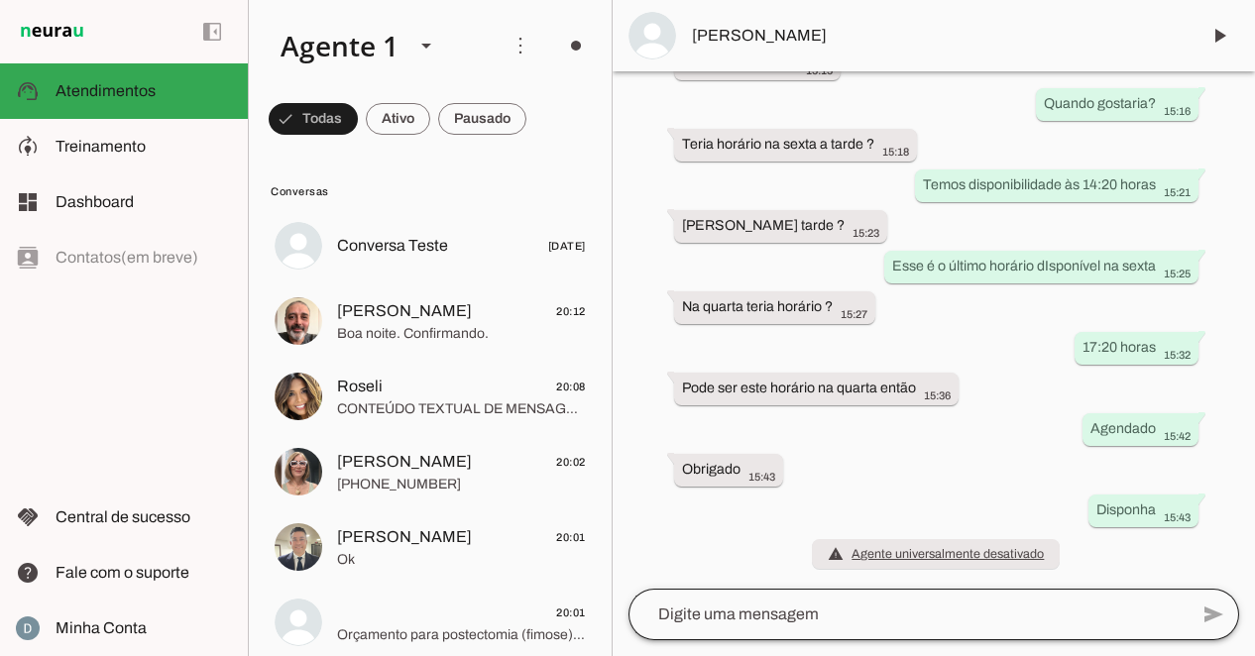
click at [697, 628] on div at bounding box center [907, 615] width 559 height 52
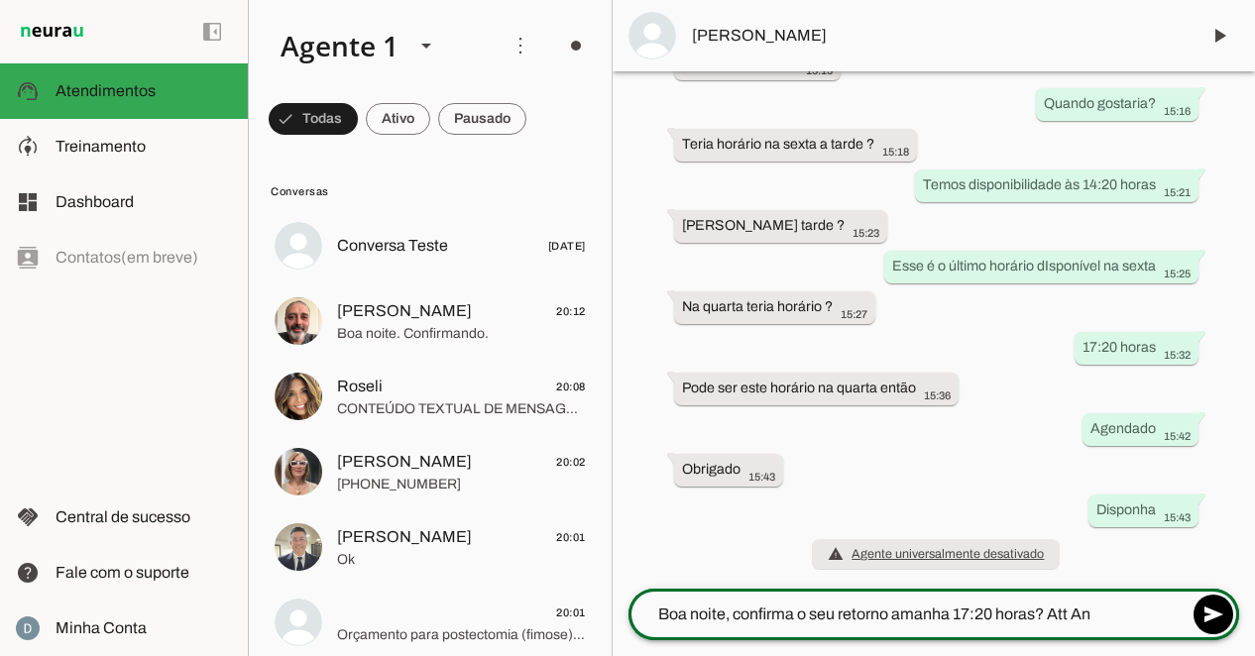
type textarea "Boa noite, confirma o seu retorno amanha 17:20 horas? Att [PERSON_NAME]"
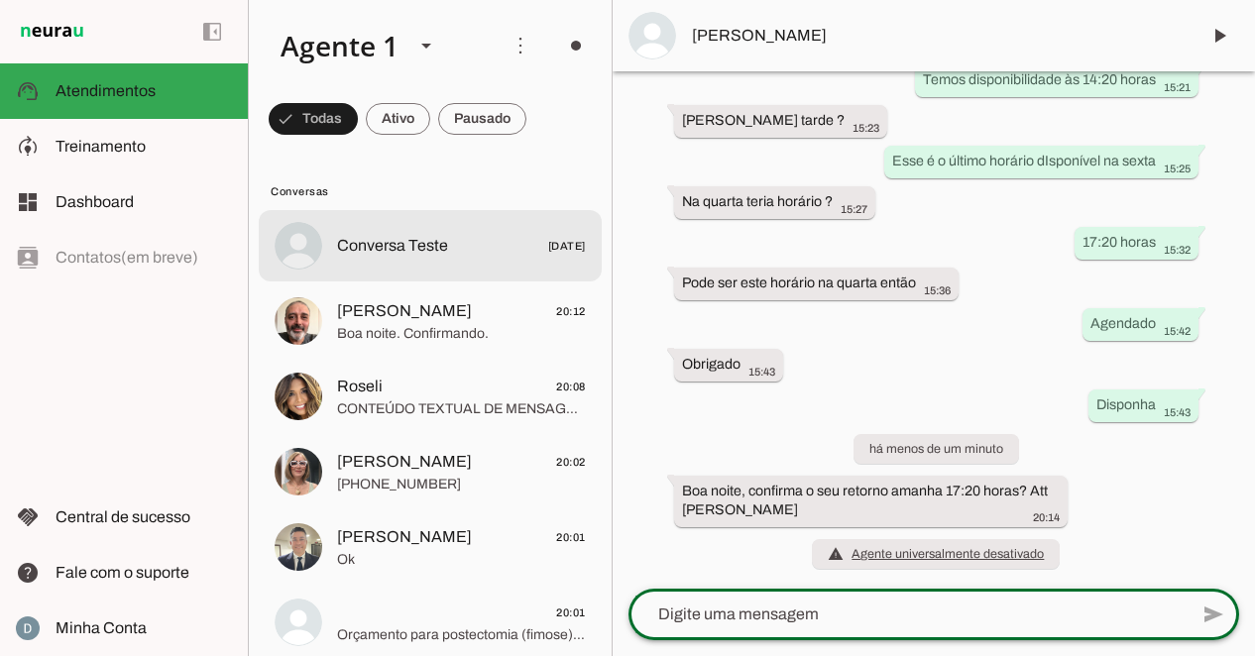
click at [405, 256] on span "Conversa Teste" at bounding box center [392, 246] width 111 height 24
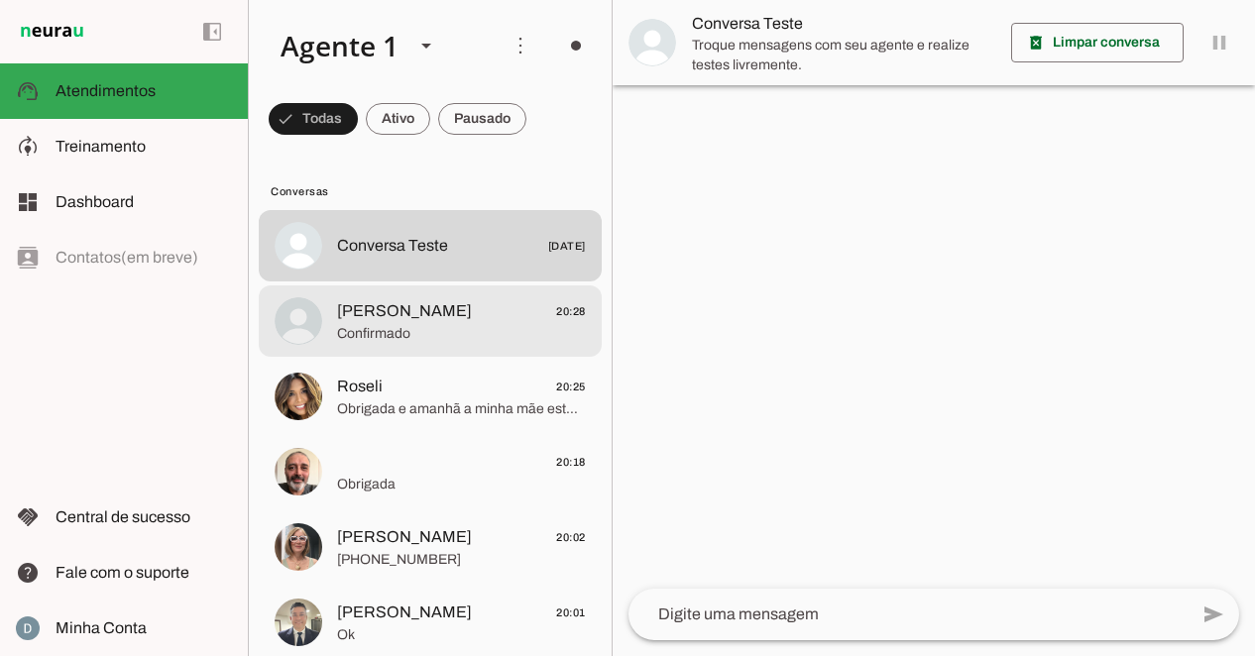
click at [415, 329] on span "Confirmado" at bounding box center [461, 334] width 249 height 20
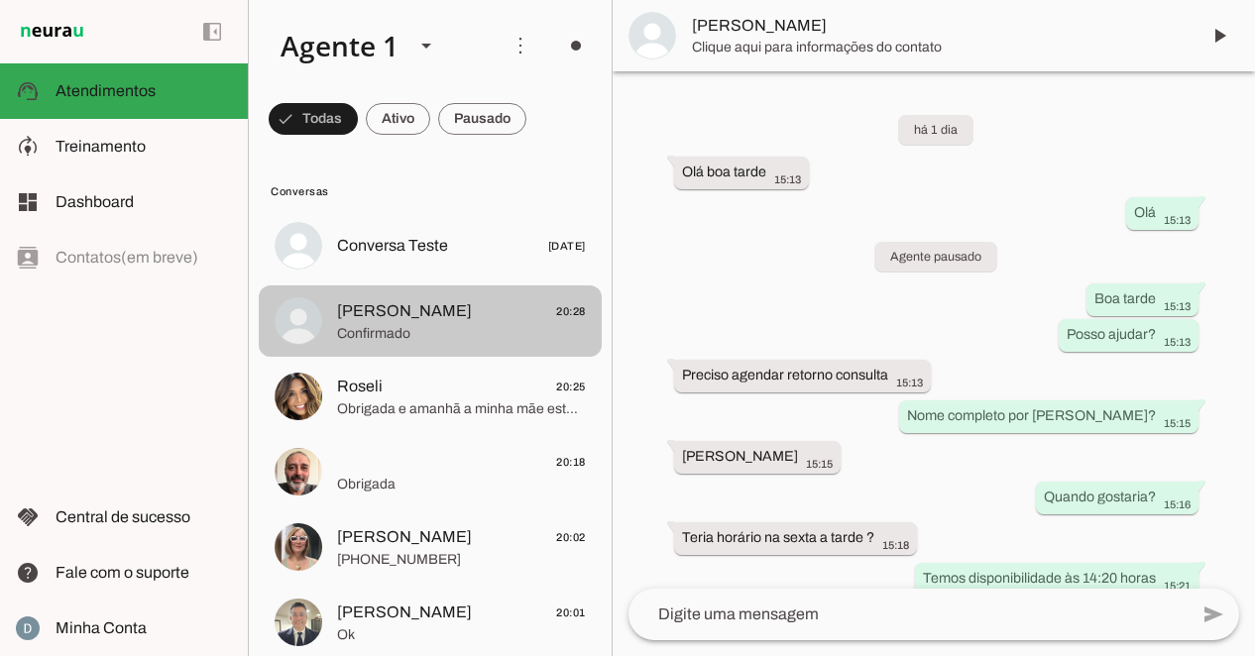
scroll to position [575, 0]
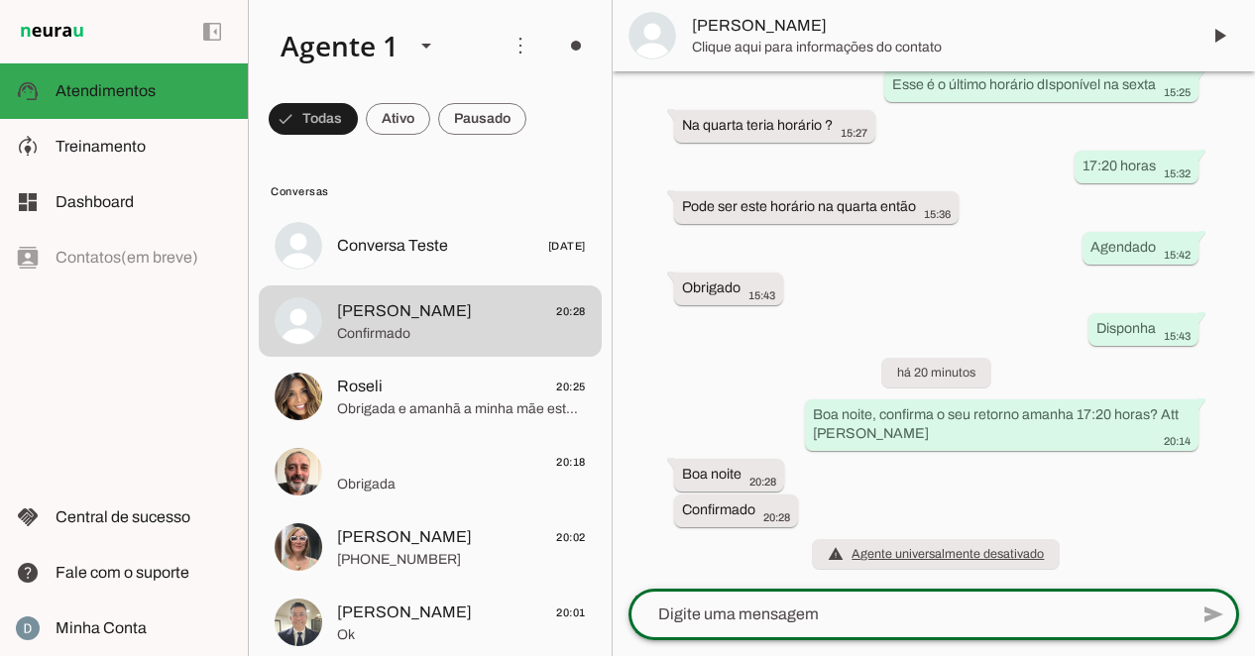
click at [866, 607] on textarea at bounding box center [907, 614] width 559 height 24
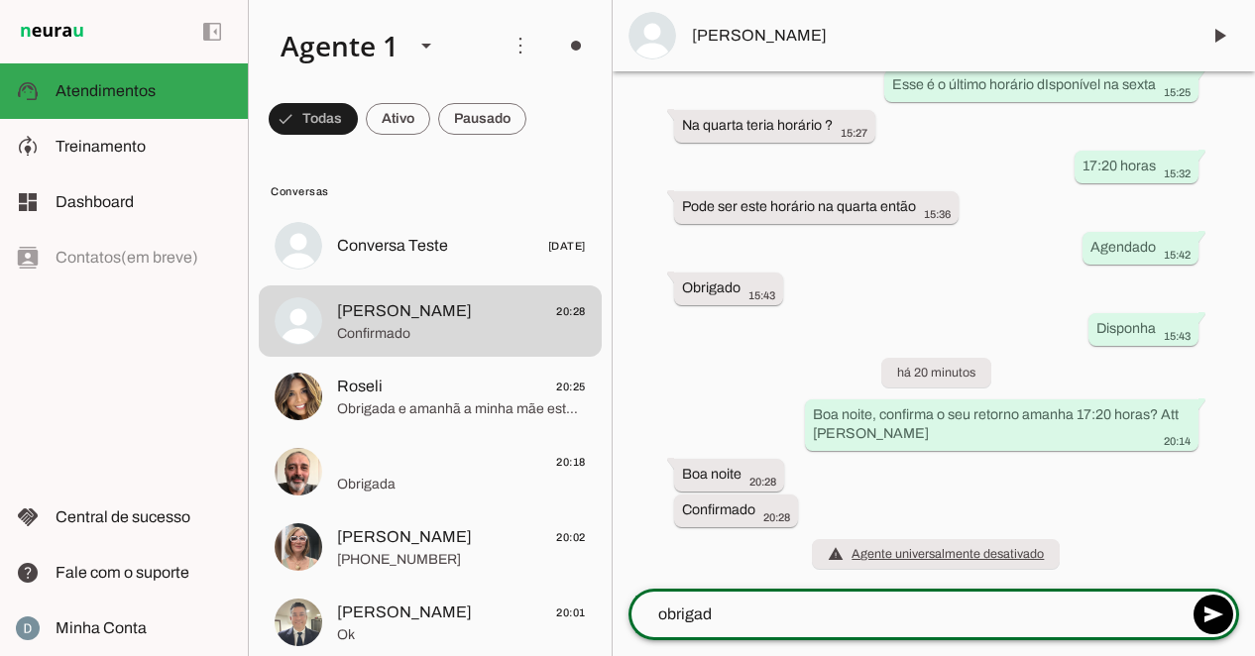
type textarea "obrigada"
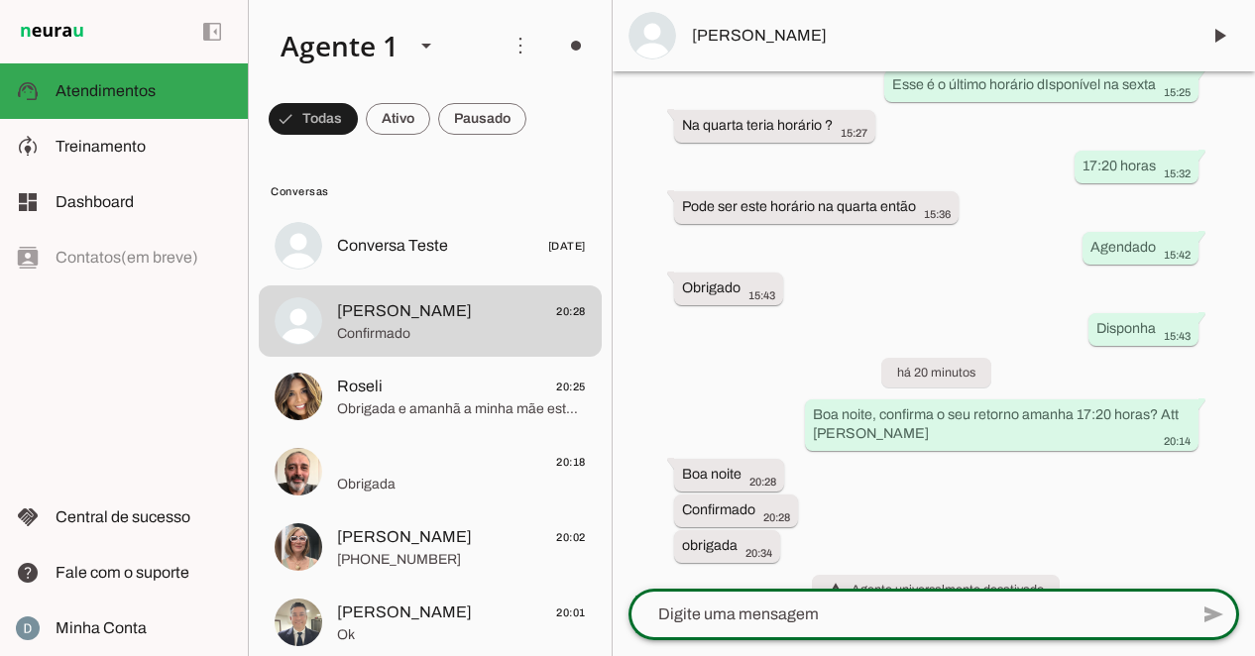
scroll to position [610, 0]
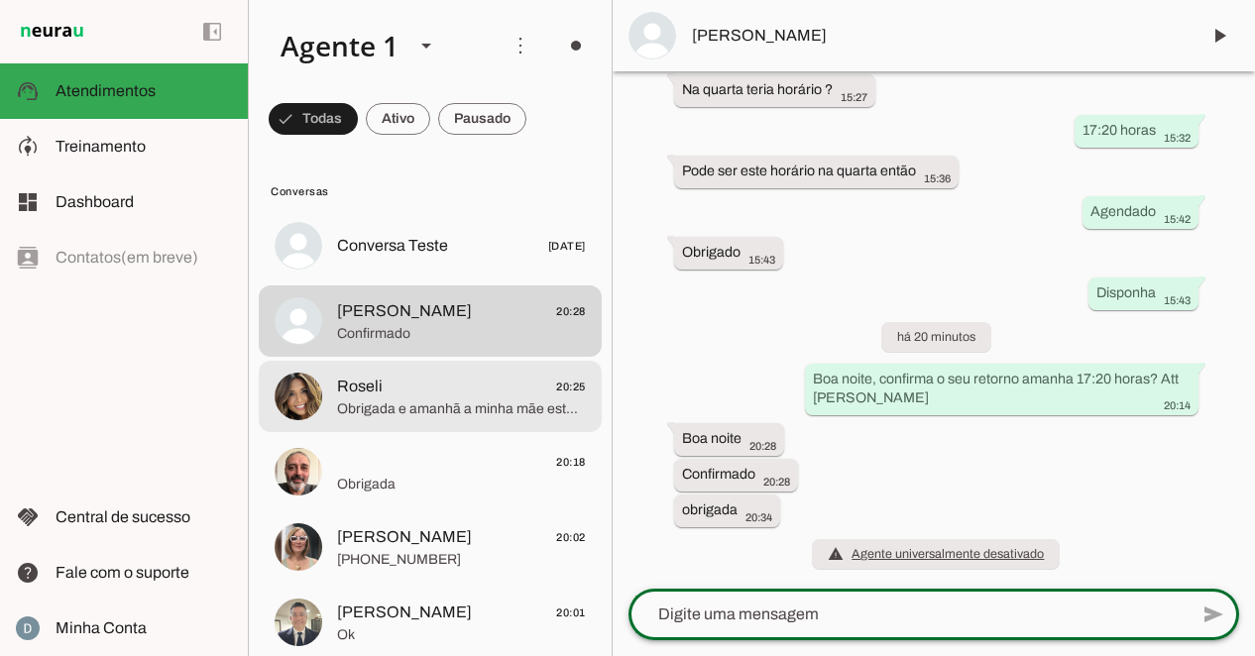
click at [381, 381] on span "Roseli 20:25" at bounding box center [461, 387] width 249 height 25
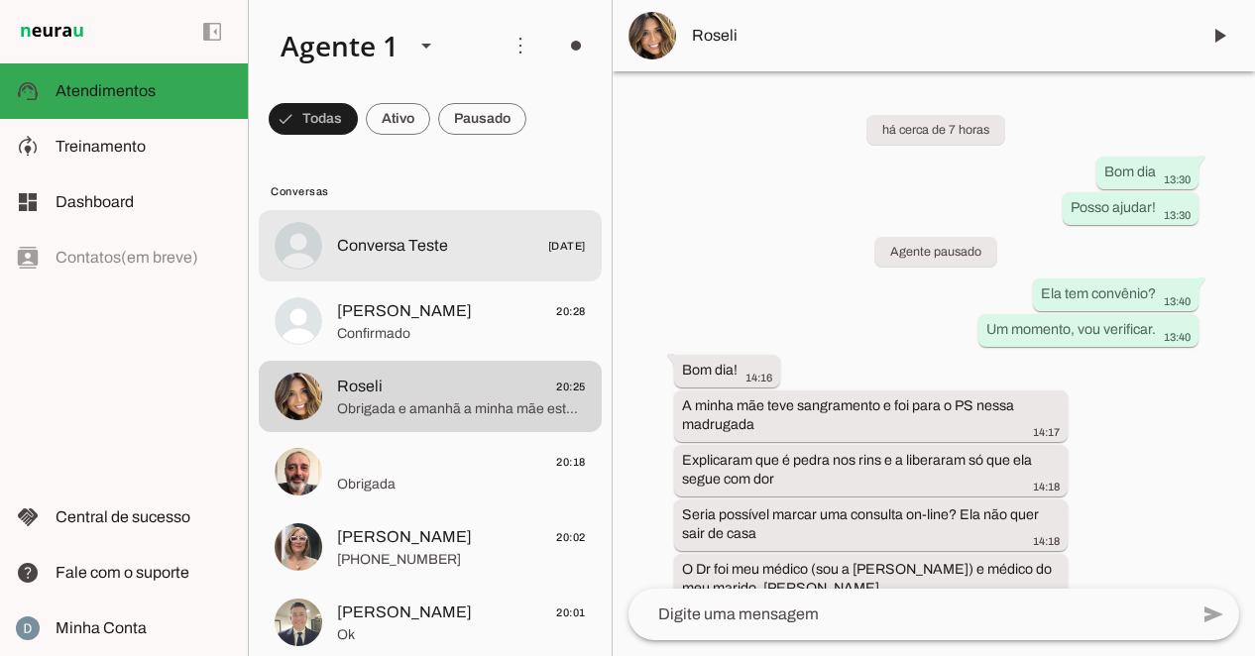
click at [421, 247] on span "Conversa Teste" at bounding box center [392, 246] width 111 height 24
